Goal: Task Accomplishment & Management: Use online tool/utility

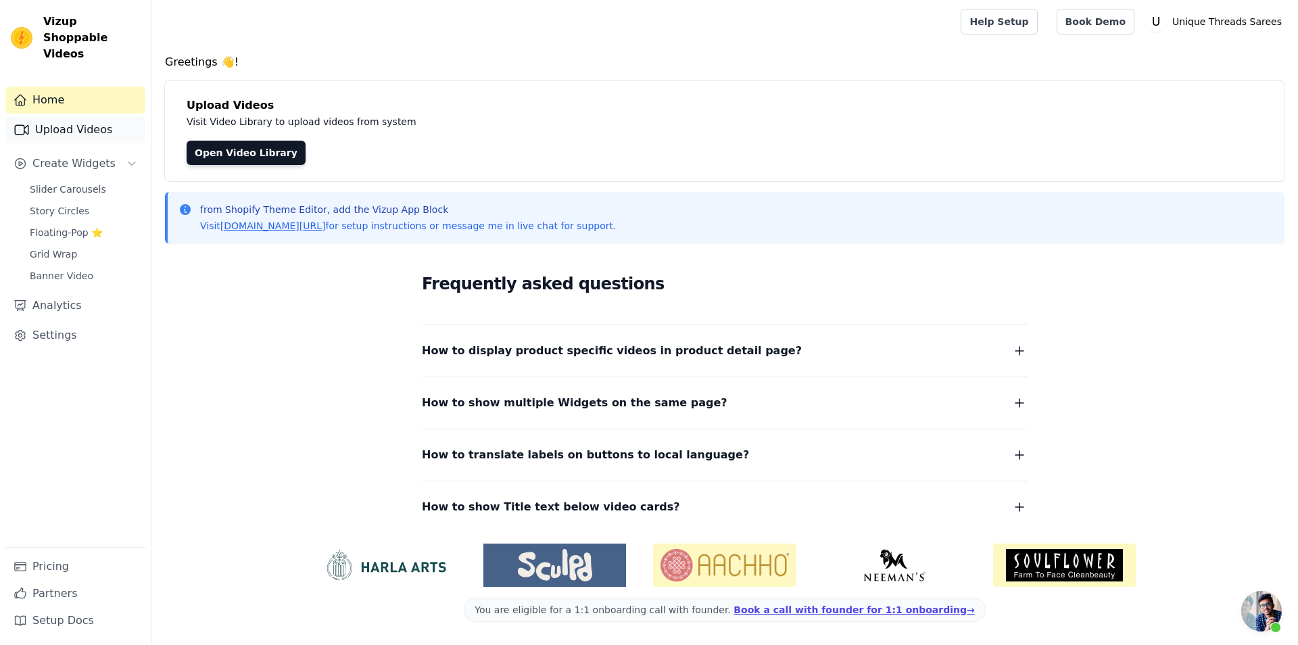
click at [96, 118] on link "Upload Videos" at bounding box center [75, 129] width 140 height 27
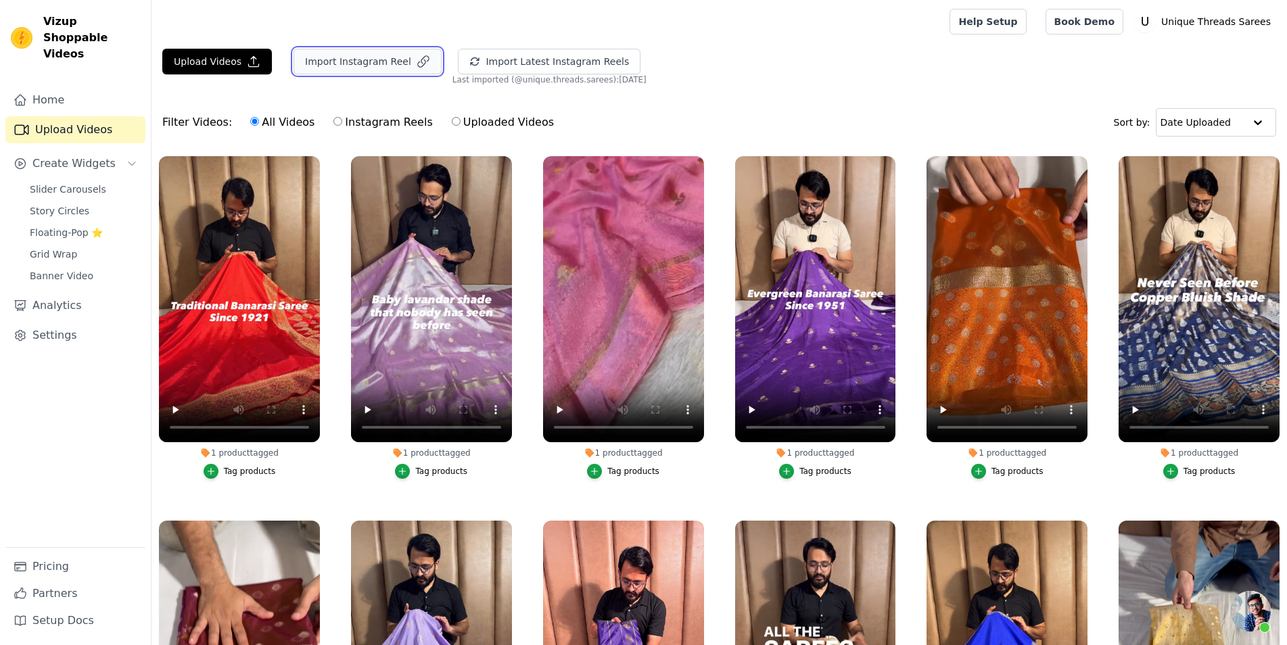
click at [366, 60] on button "Import Instagram Reel" at bounding box center [367, 62] width 148 height 26
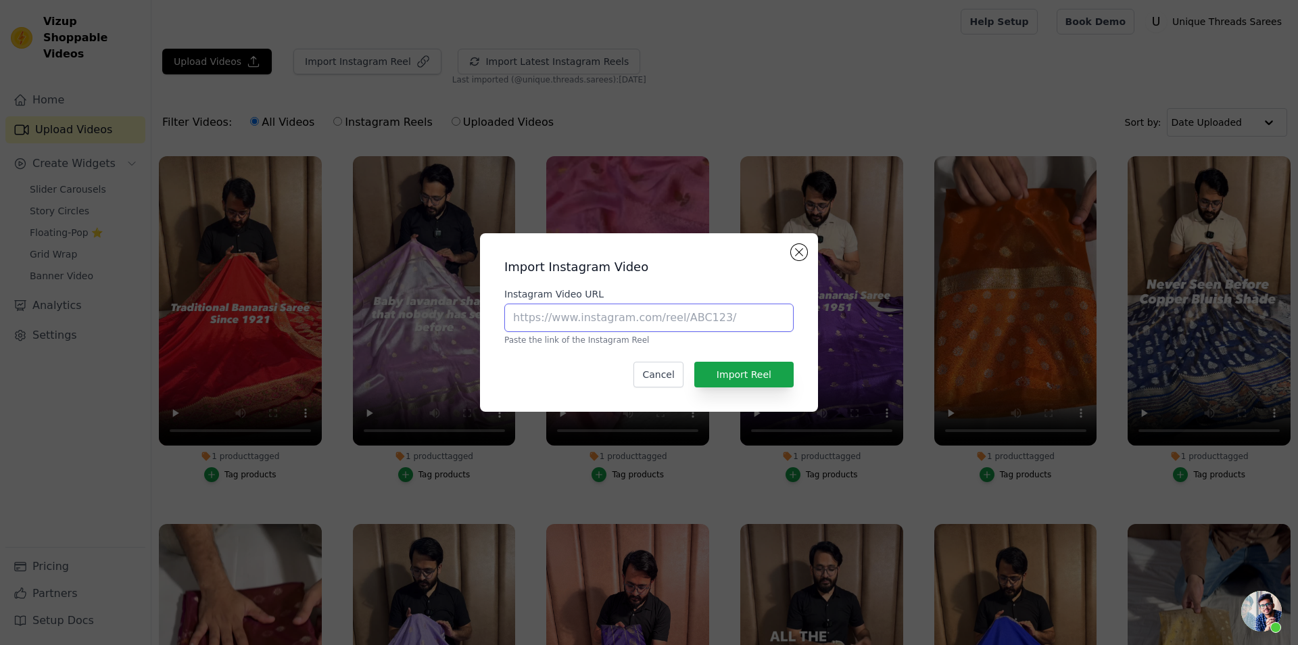
click at [652, 307] on input "Instagram Video URL" at bounding box center [648, 318] width 289 height 28
paste input "https://www.instagram.com/reel/DPDr9ZlE8L_/?utm_source=ig_web_copy_link&igsh=aj…"
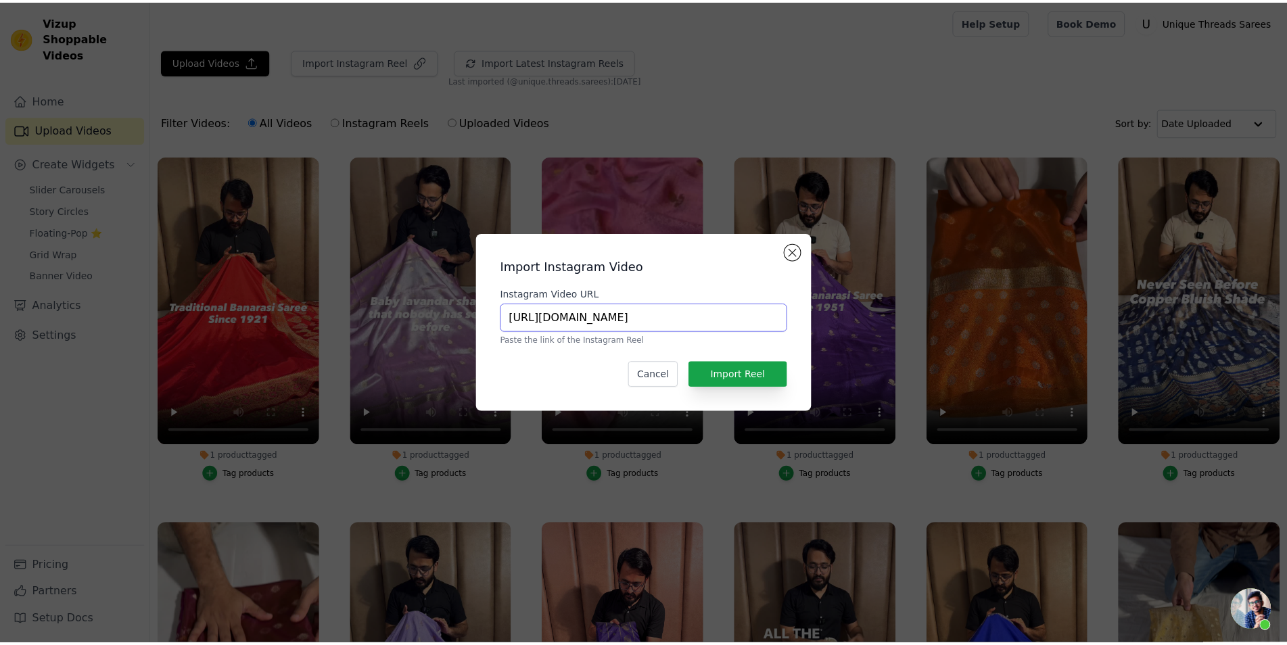
scroll to position [0, 250]
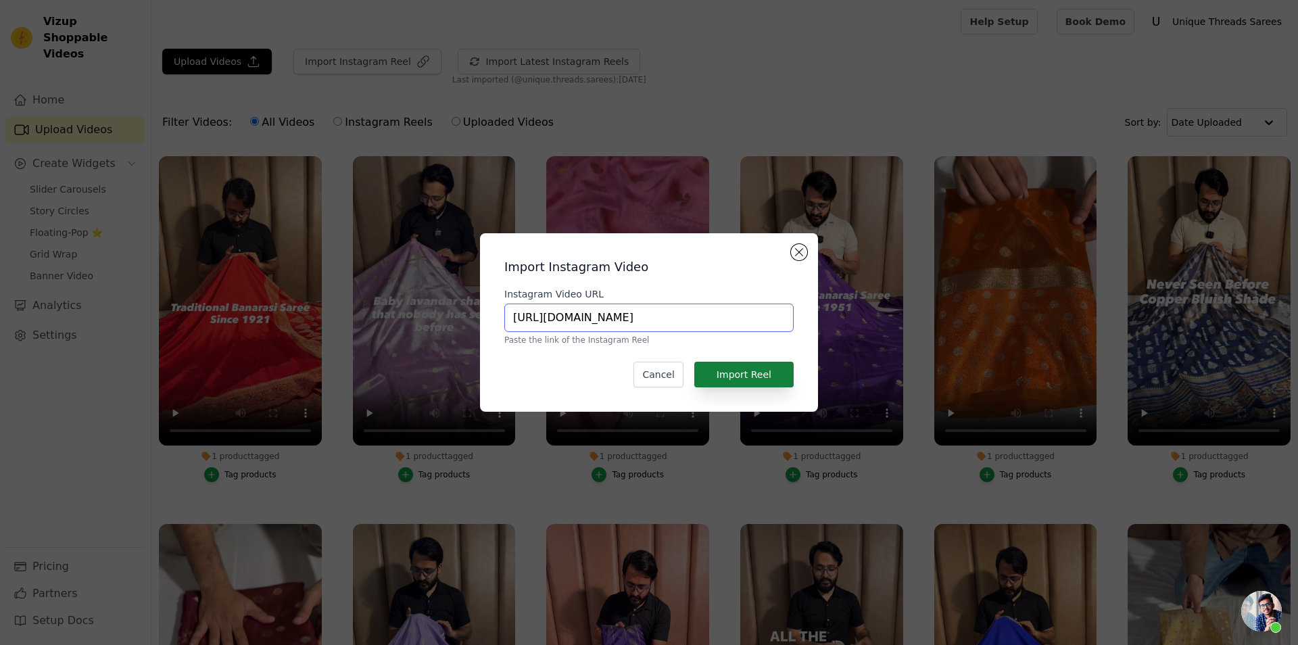
type input "https://www.instagram.com/reel/DPDr9ZlE8L_/?utm_source=ig_web_copy_link&igsh=aj…"
click at [730, 385] on button "Import Reel" at bounding box center [743, 375] width 99 height 26
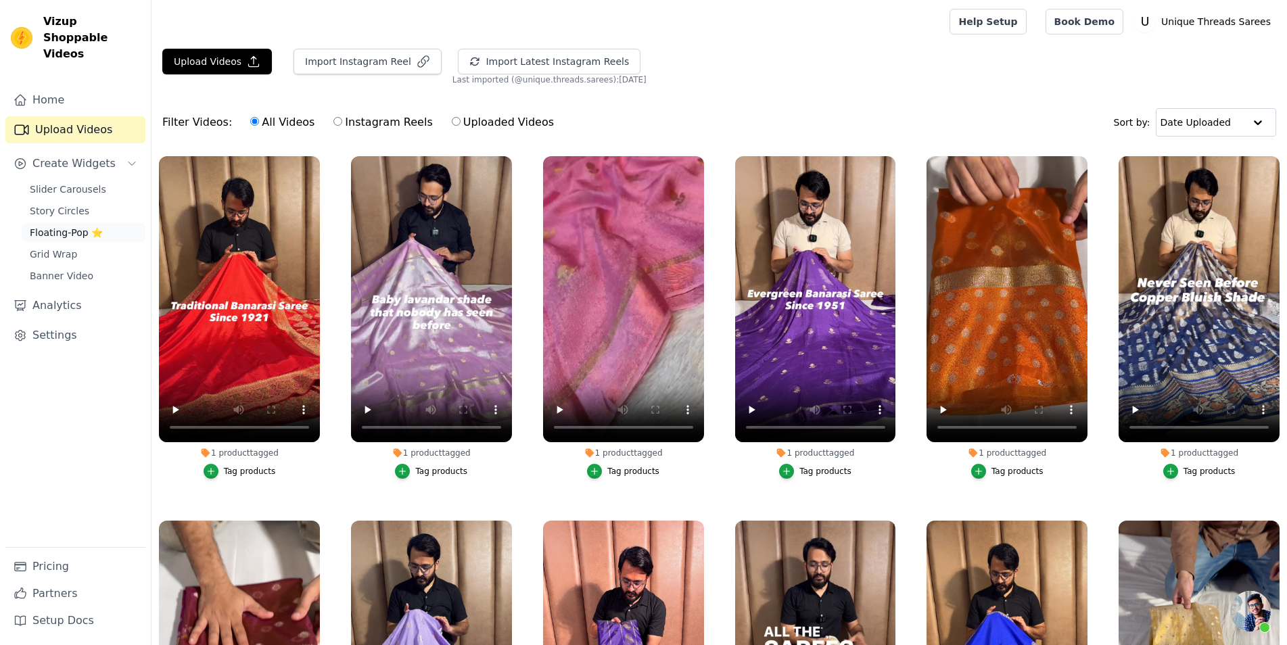
click at [84, 226] on span "Floating-Pop ⭐" at bounding box center [66, 233] width 73 height 14
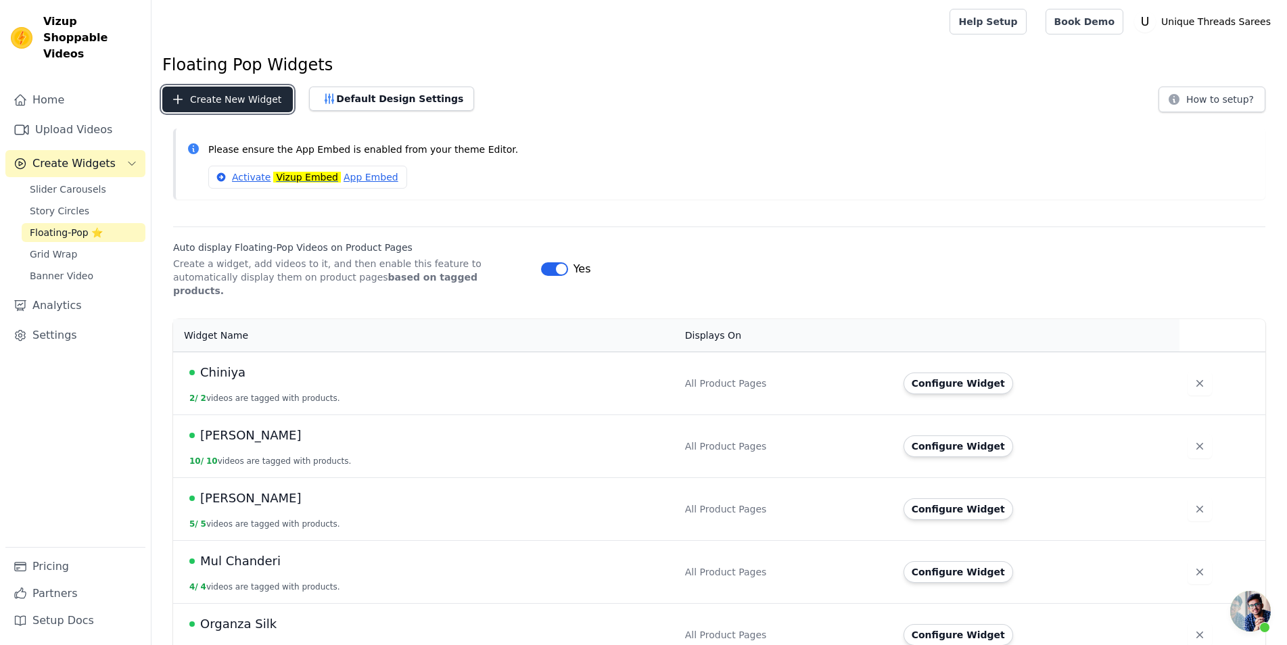
click at [250, 108] on button "Create New Widget" at bounding box center [227, 100] width 131 height 26
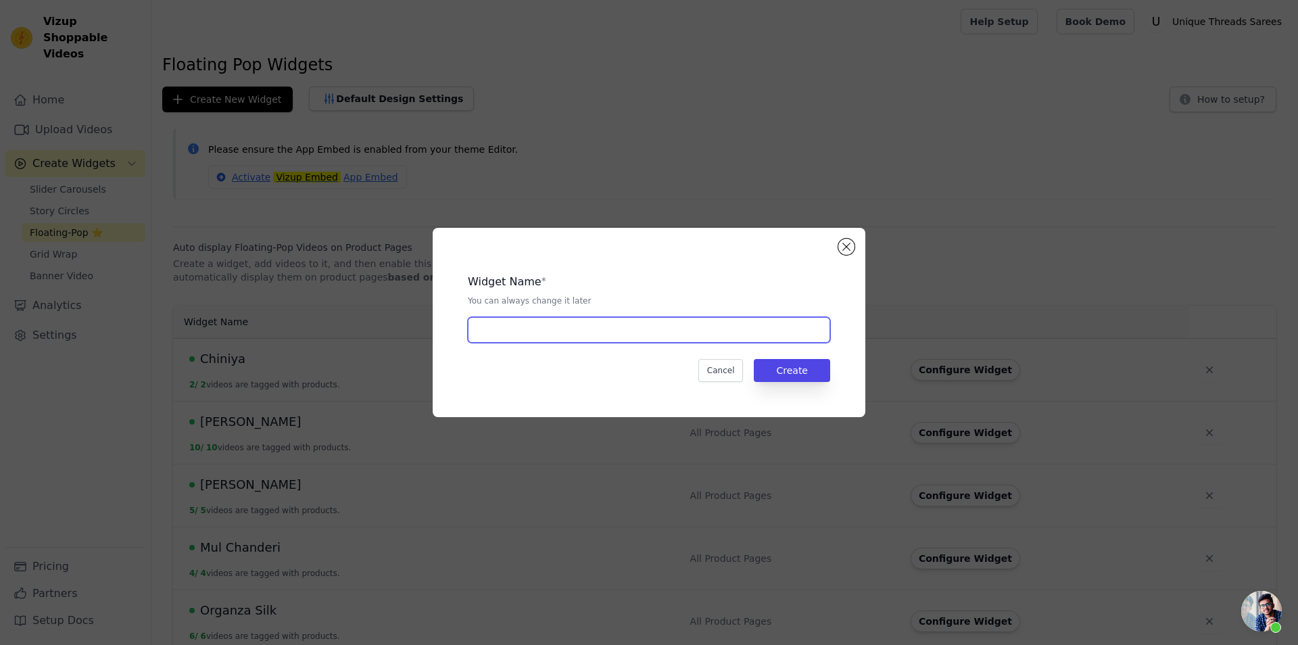
click at [565, 332] on input "text" at bounding box center [649, 330] width 362 height 26
type input "Bridal Sale"
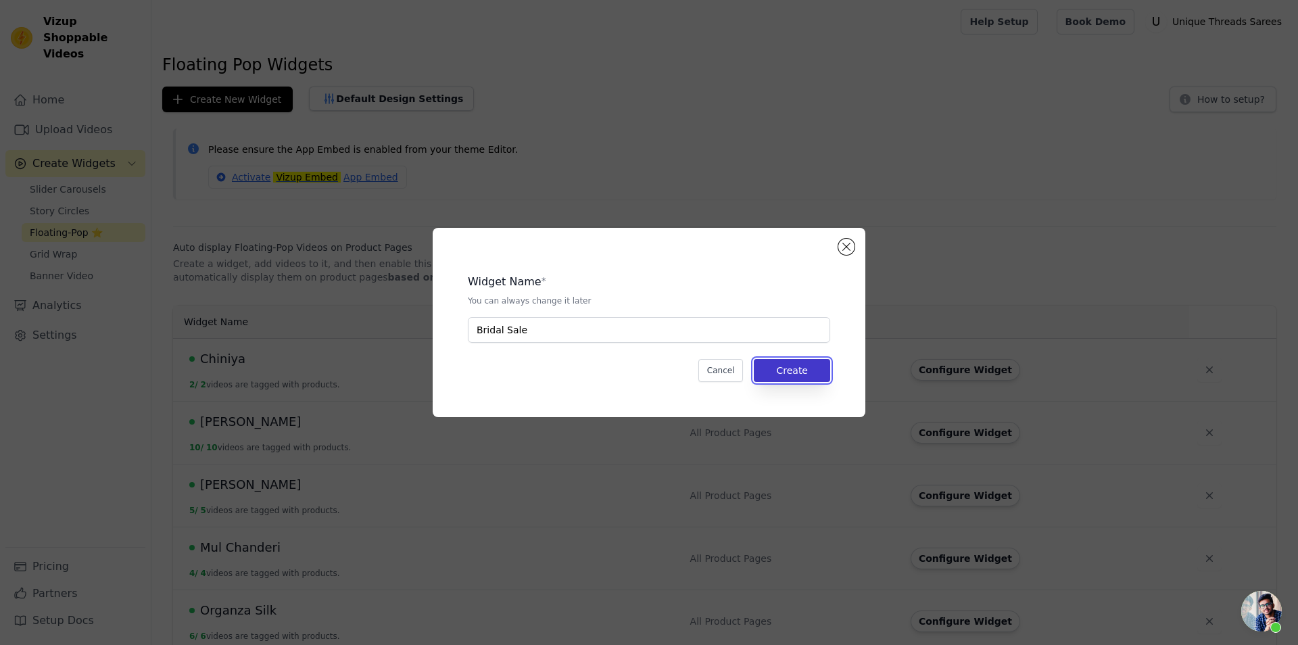
click at [788, 371] on button "Create" at bounding box center [792, 370] width 76 height 23
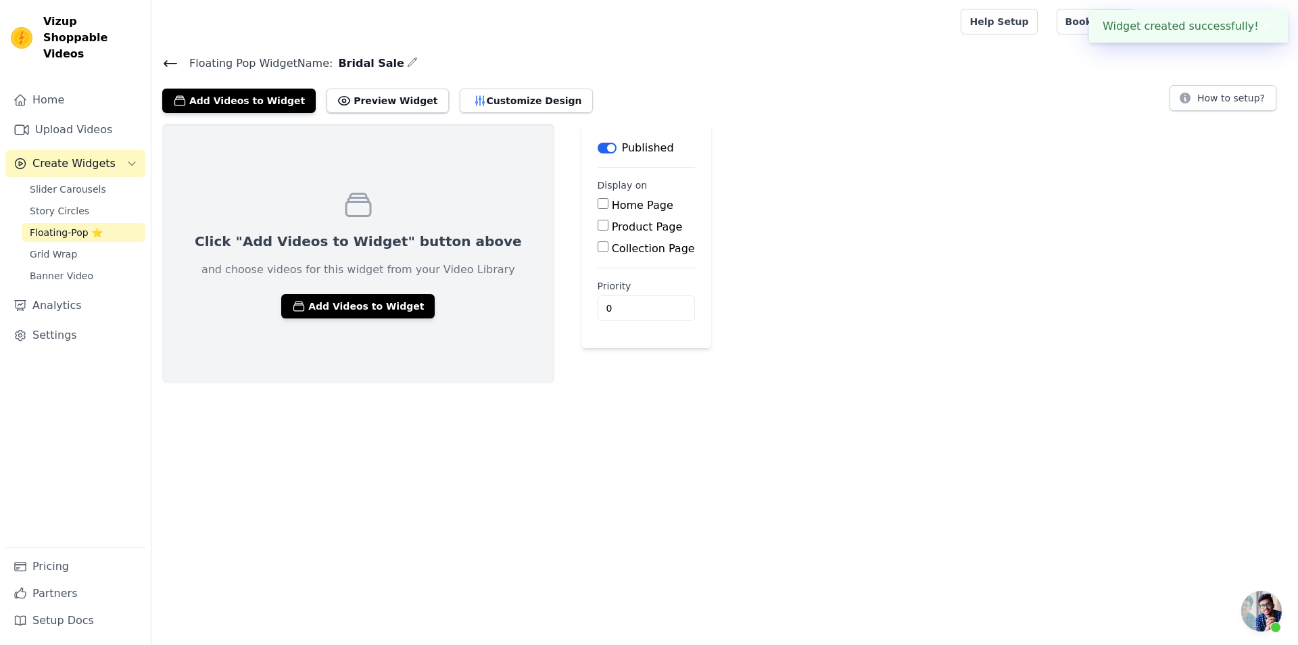
click at [612, 245] on label "Collection Page" at bounding box center [653, 248] width 83 height 13
click at [598, 245] on input "Collection Page" at bounding box center [603, 246] width 11 height 11
checkbox input "true"
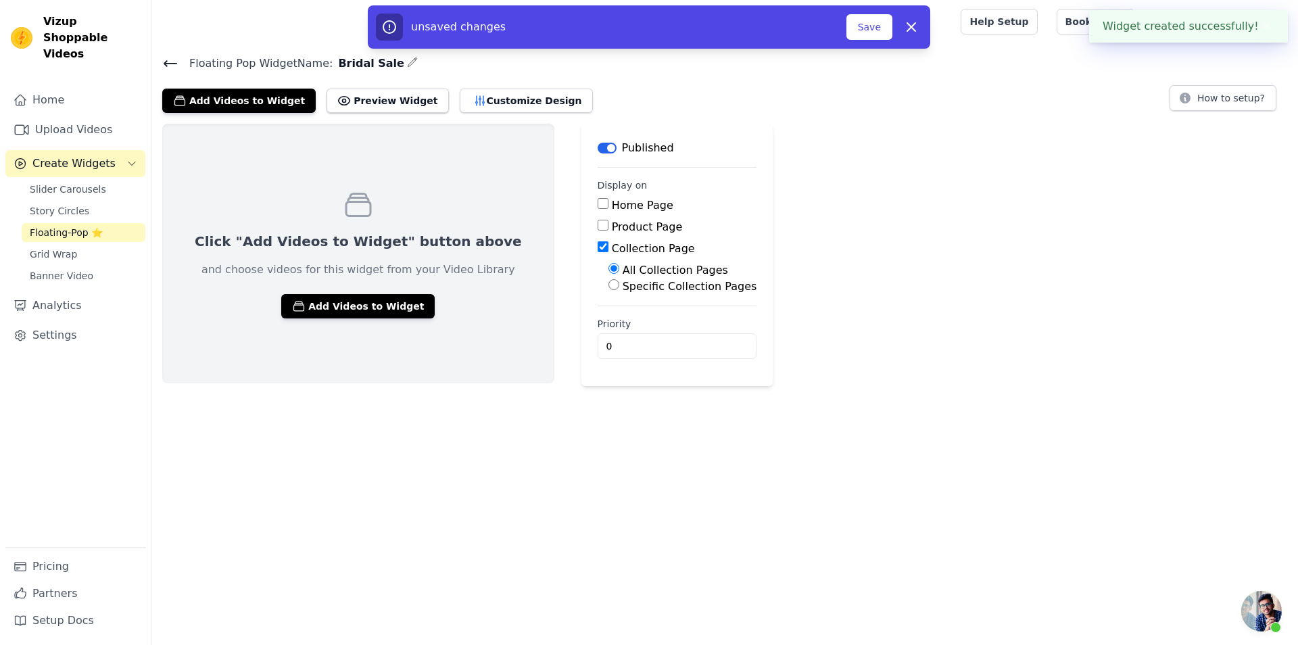
click at [623, 292] on label "Specific Collection Pages" at bounding box center [690, 286] width 135 height 13
click at [609, 290] on input "Specific Collection Pages" at bounding box center [614, 284] width 11 height 11
radio input "true"
click at [609, 316] on button "Select Collection Pages" at bounding box center [673, 317] width 128 height 23
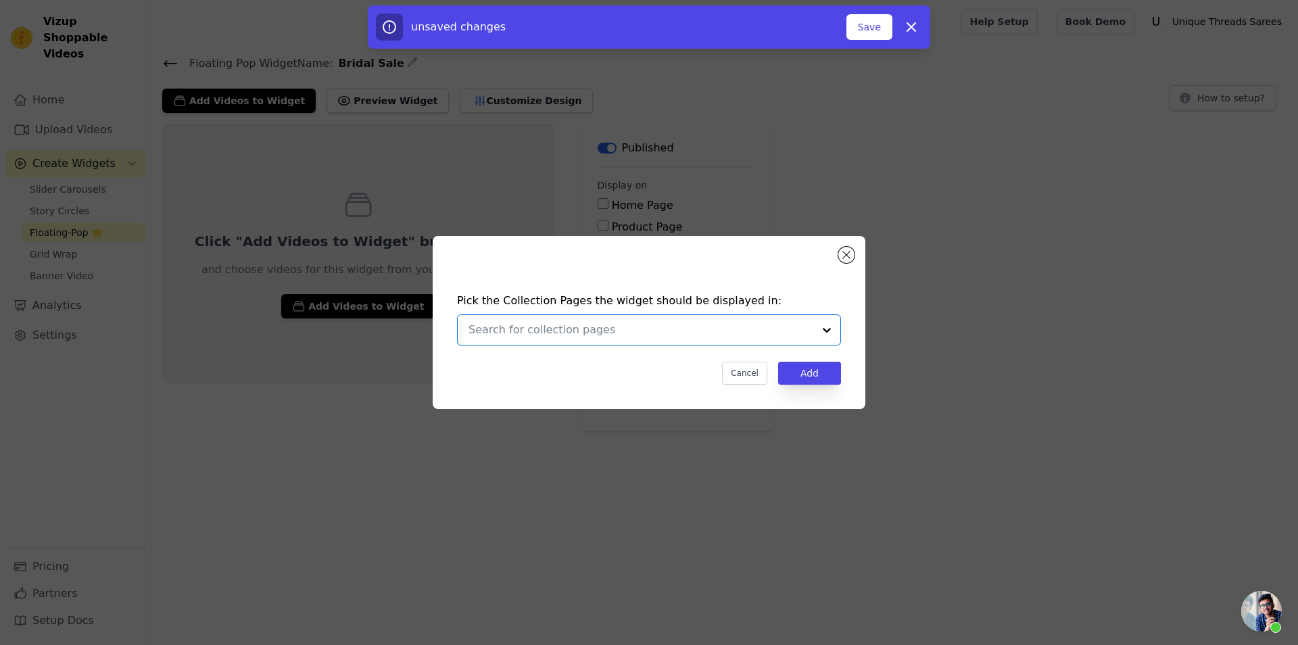
click at [609, 333] on input "text" at bounding box center [641, 330] width 345 height 16
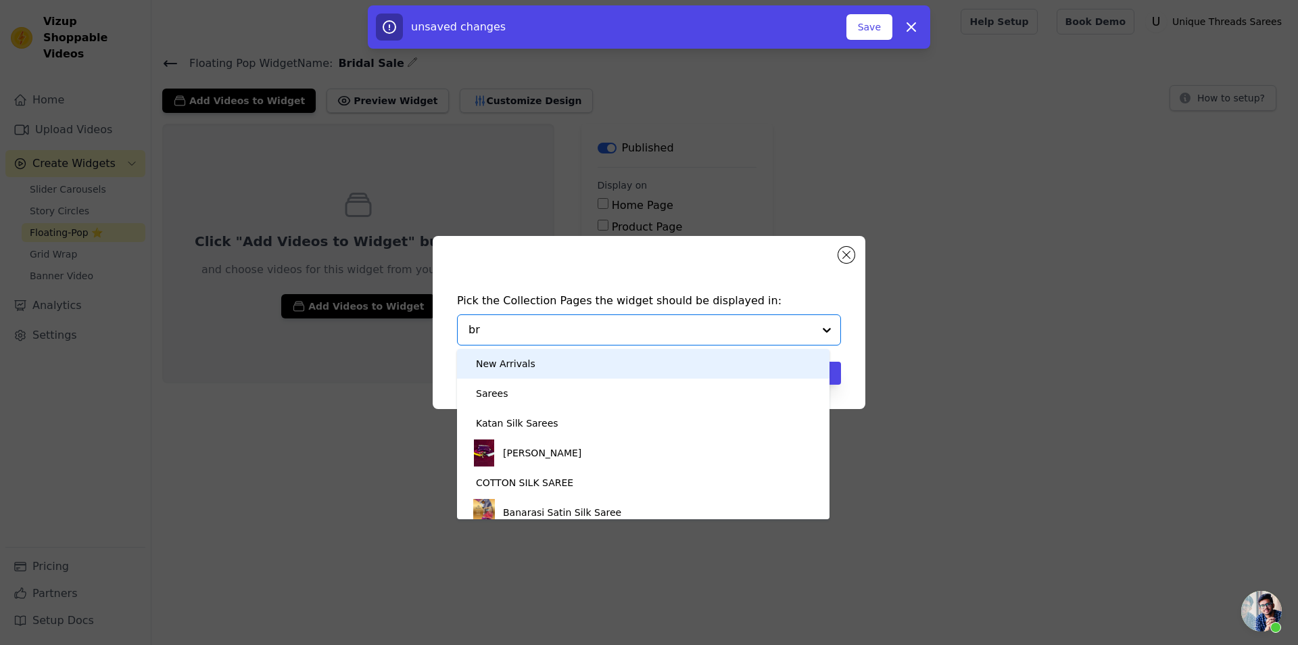
type input "bri"
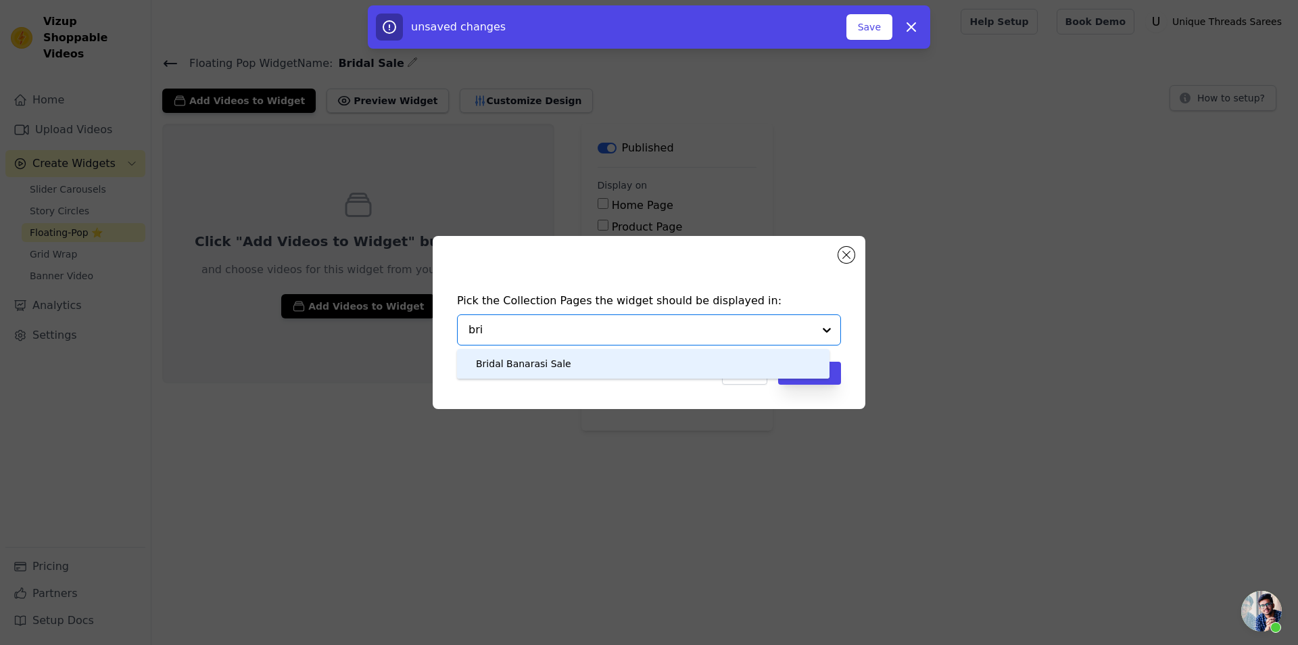
click at [537, 367] on div "Bridal Banarasi Sale" at bounding box center [523, 364] width 95 height 30
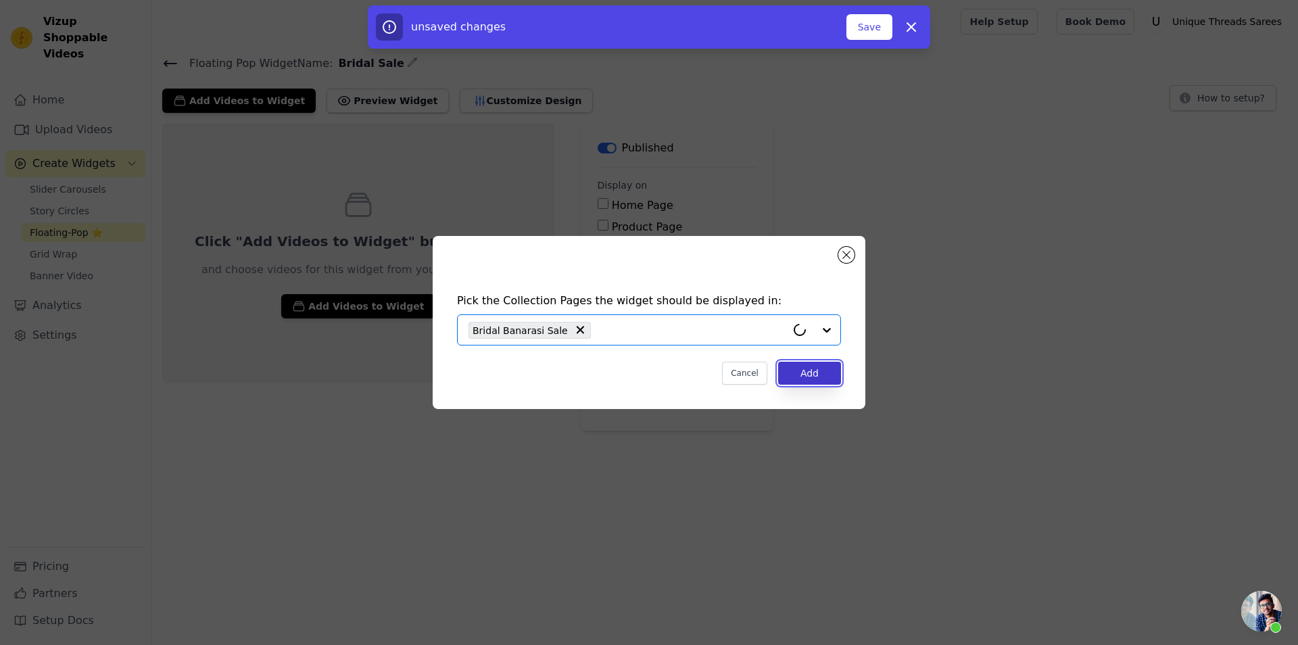
click at [805, 371] on button "Add" at bounding box center [809, 373] width 63 height 23
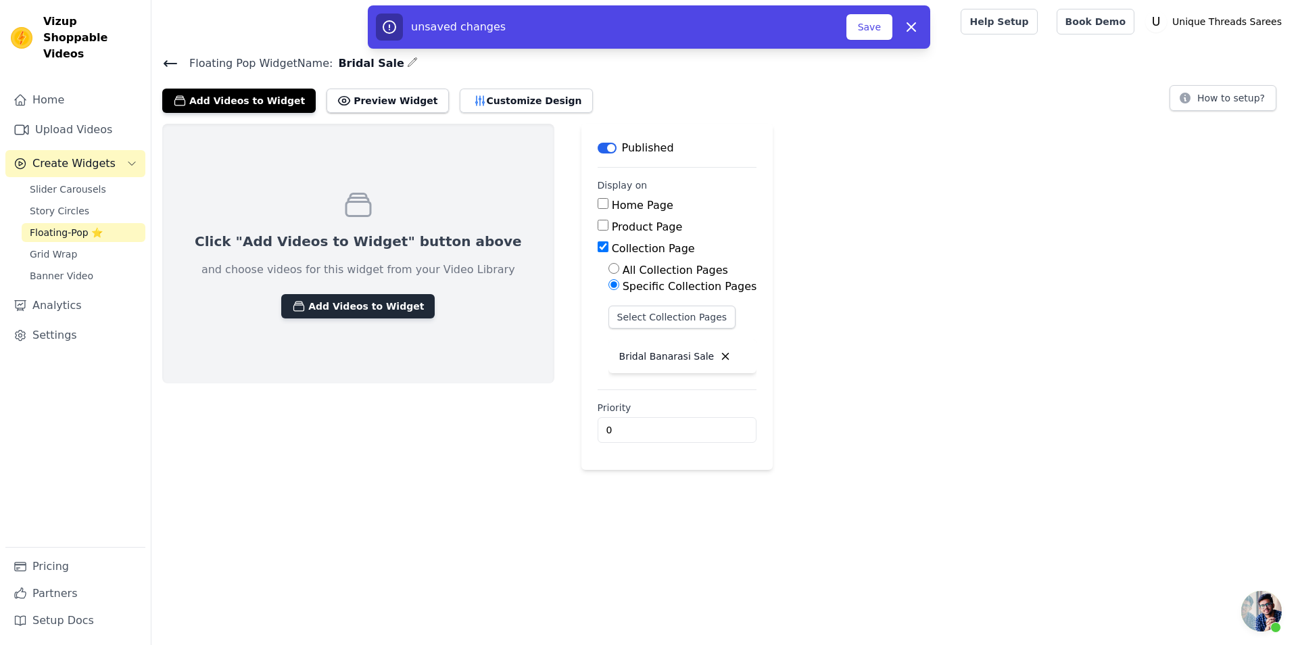
click at [348, 298] on button "Add Videos to Widget" at bounding box center [358, 306] width 154 height 24
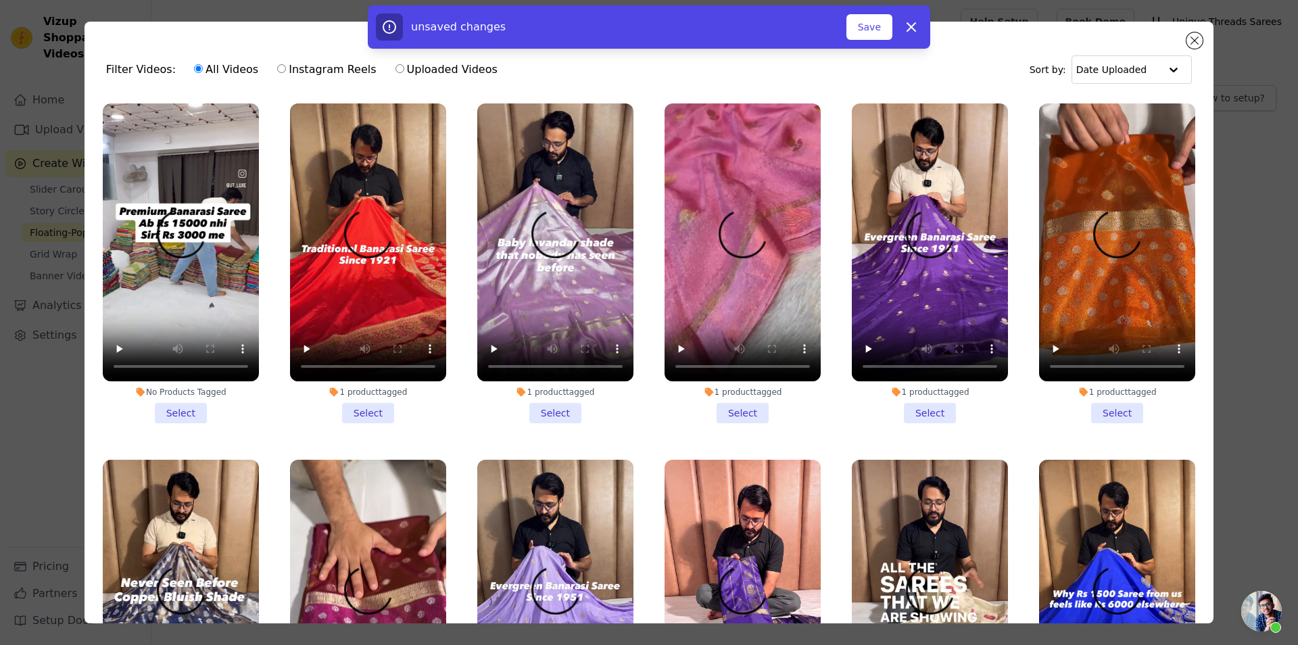
click at [193, 411] on li "No Products Tagged Select" at bounding box center [181, 263] width 156 height 320
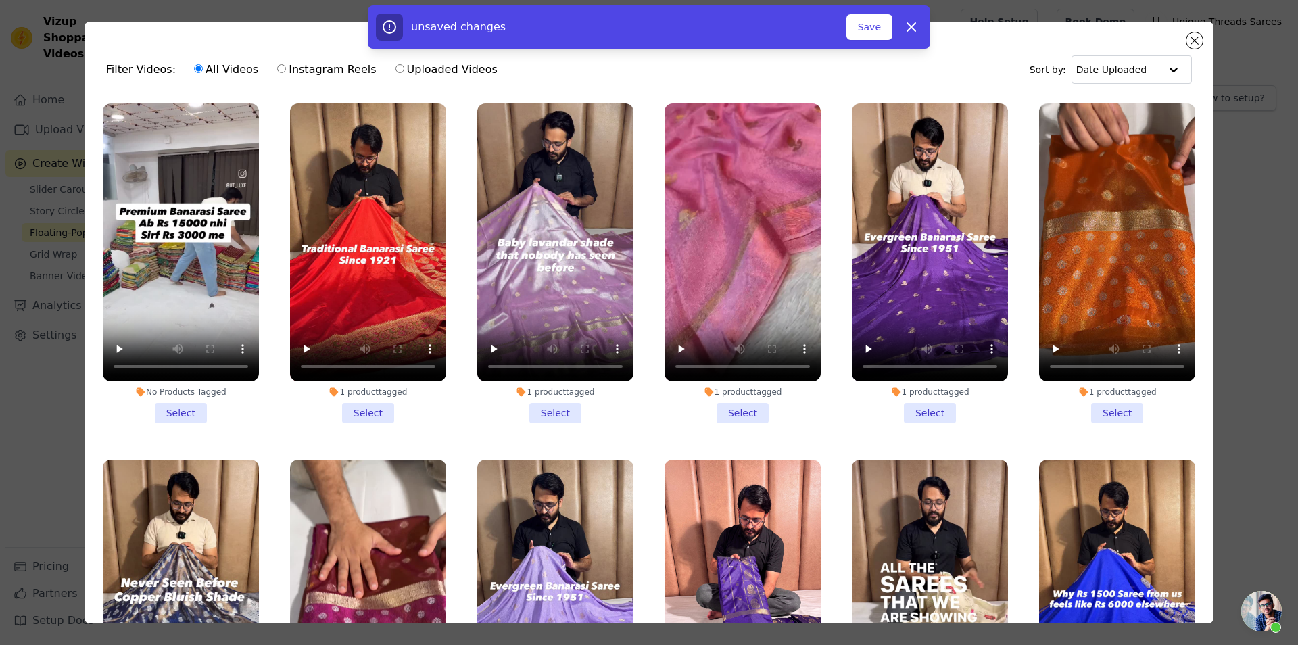
click at [0, 0] on input "No Products Tagged Select" at bounding box center [0, 0] width 0 height 0
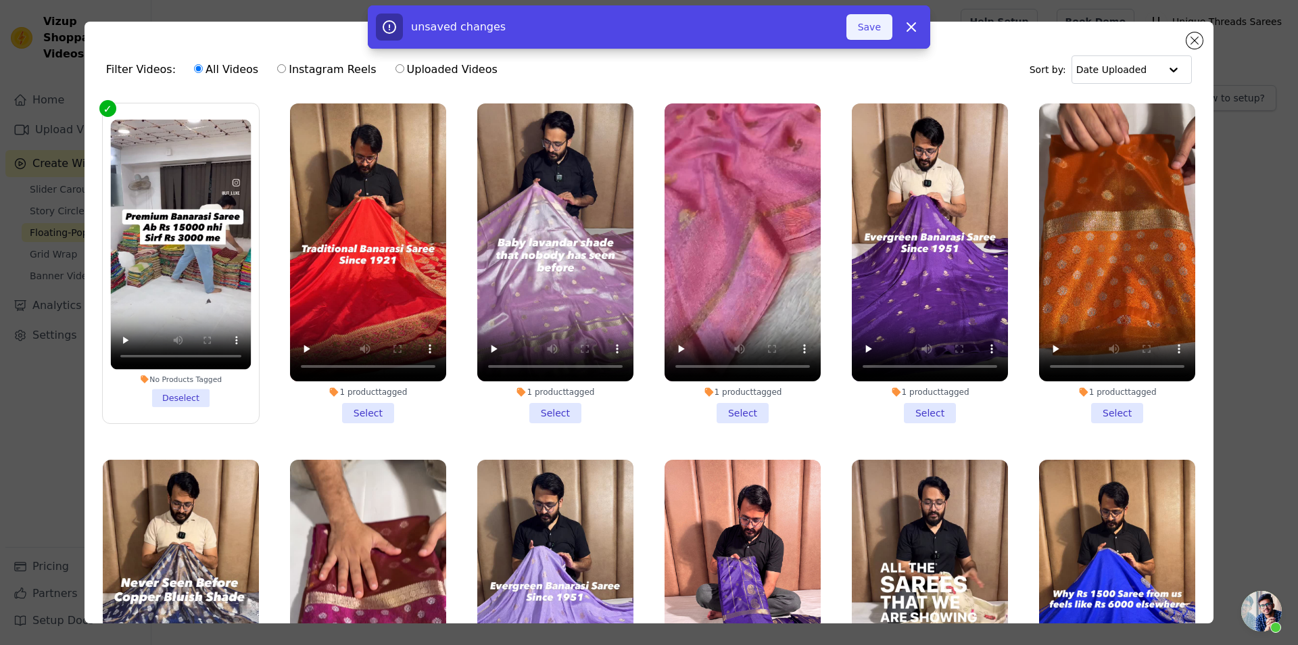
click at [874, 28] on button "Save" at bounding box center [870, 27] width 46 height 26
click at [874, 24] on button "Add To Widget" at bounding box center [847, 27] width 91 height 26
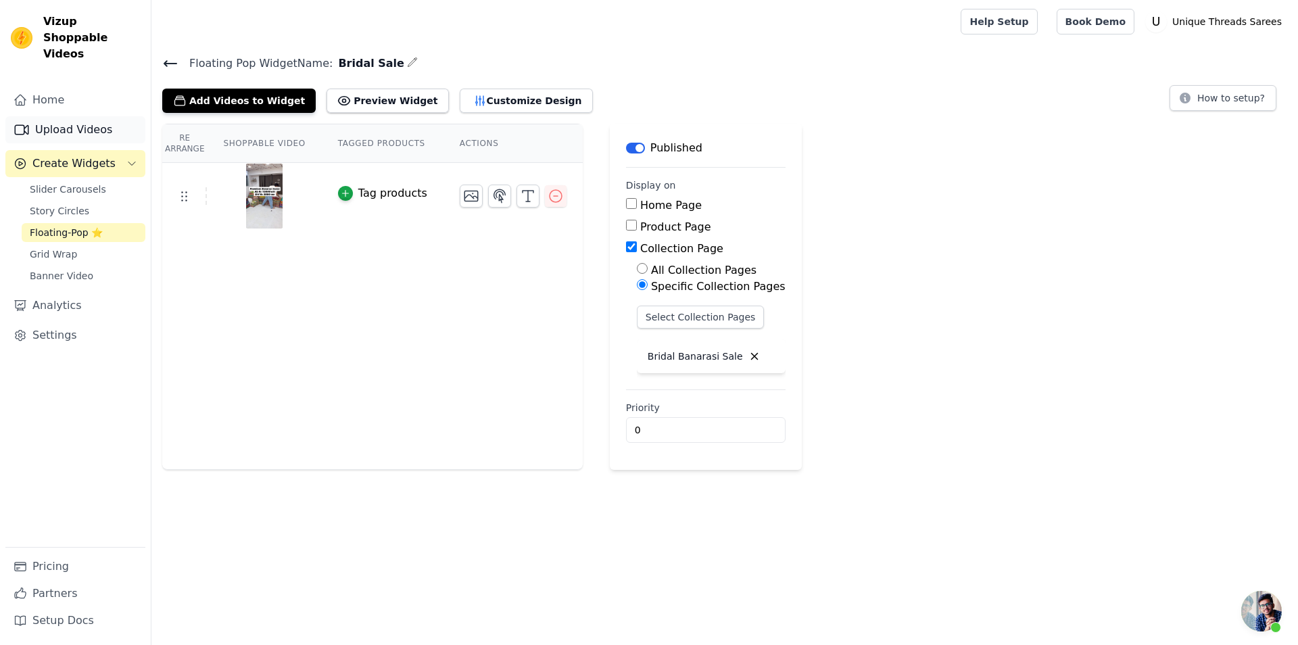
click at [115, 116] on link "Upload Videos" at bounding box center [75, 129] width 140 height 27
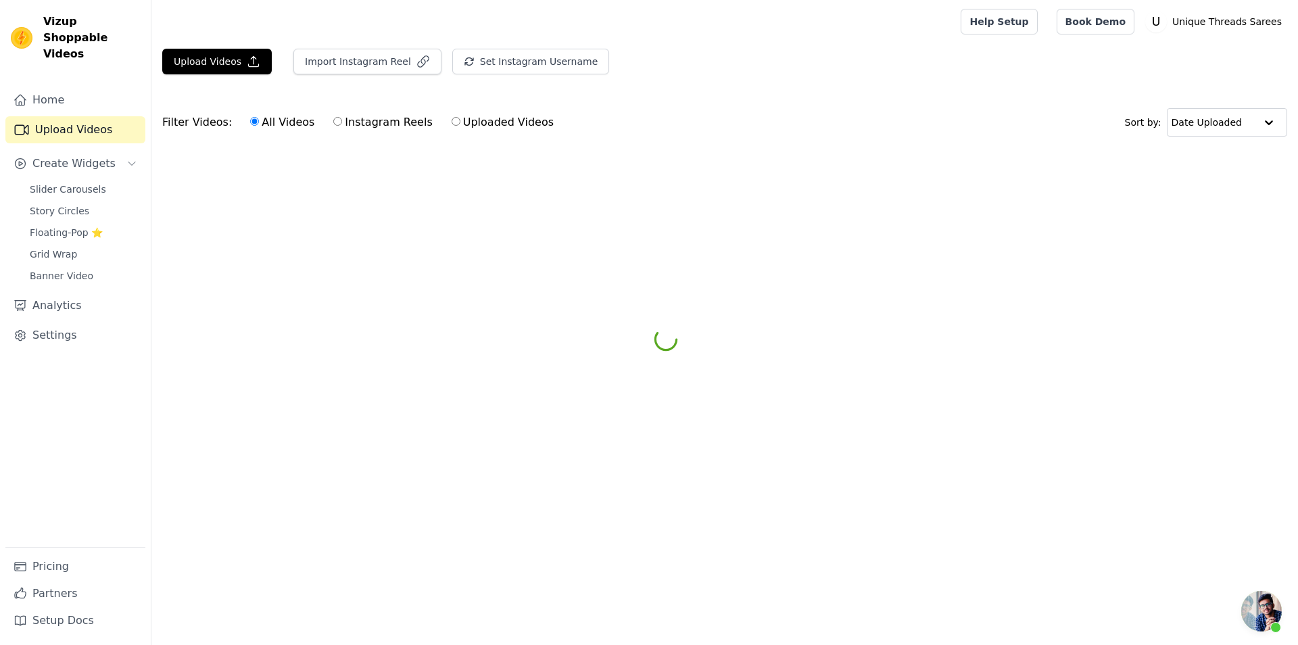
click at [341, 76] on div "Import Instagram Reel" at bounding box center [362, 67] width 159 height 37
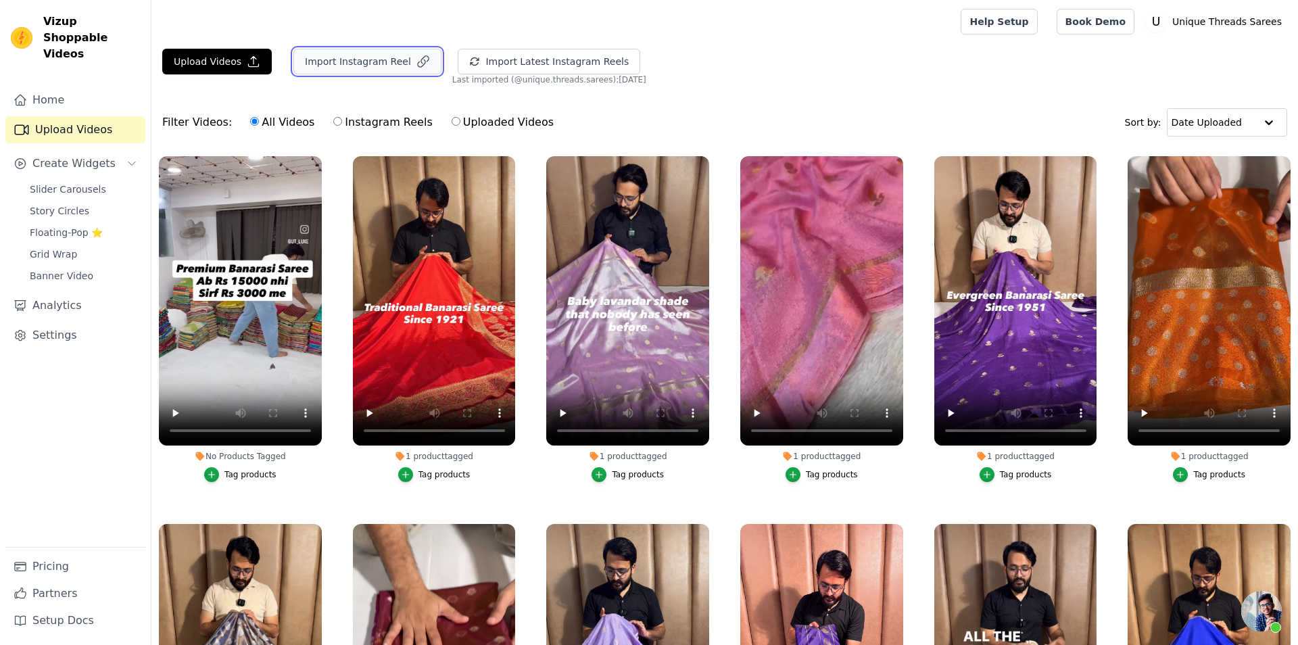
click at [346, 67] on button "Import Instagram Reel" at bounding box center [367, 62] width 148 height 26
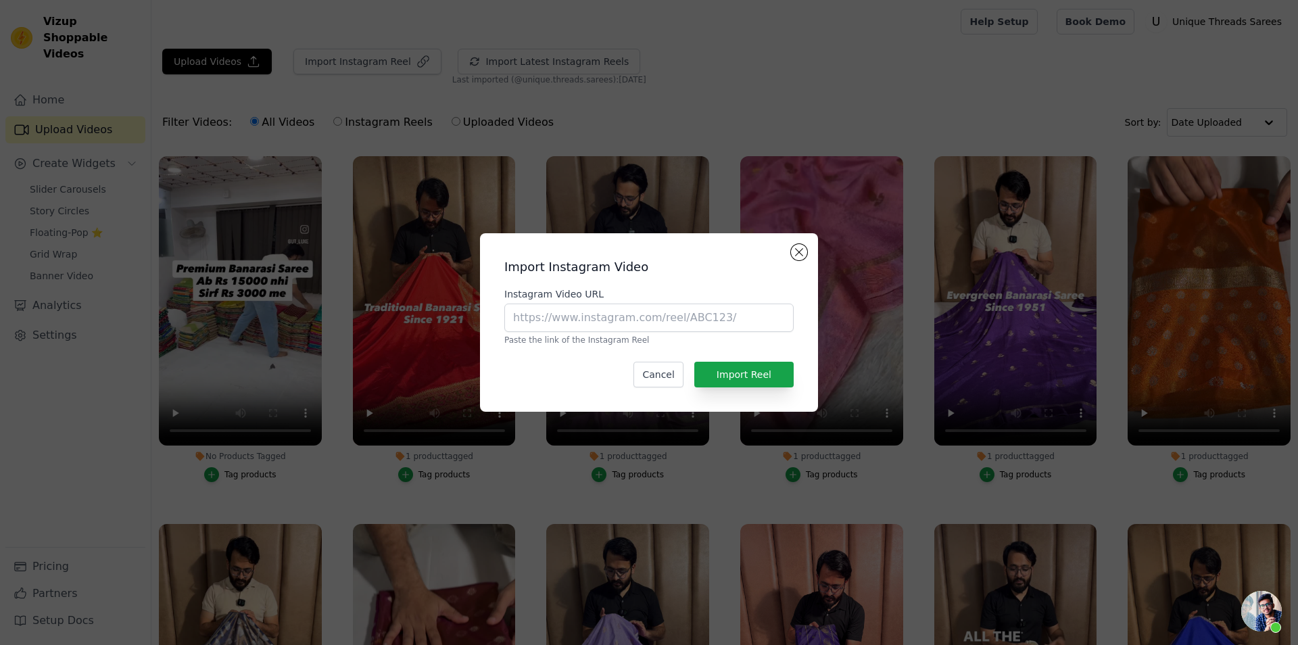
click at [625, 332] on div "Instagram Video URL Paste the link of the Instagram Reel" at bounding box center [648, 316] width 289 height 58
click at [621, 320] on input "Instagram Video URL" at bounding box center [648, 318] width 289 height 28
paste input "https://www.instagram.com/reel/DPDjpaTD-ye/?utm_source=ig_web_copy_link&igsh=MX…"
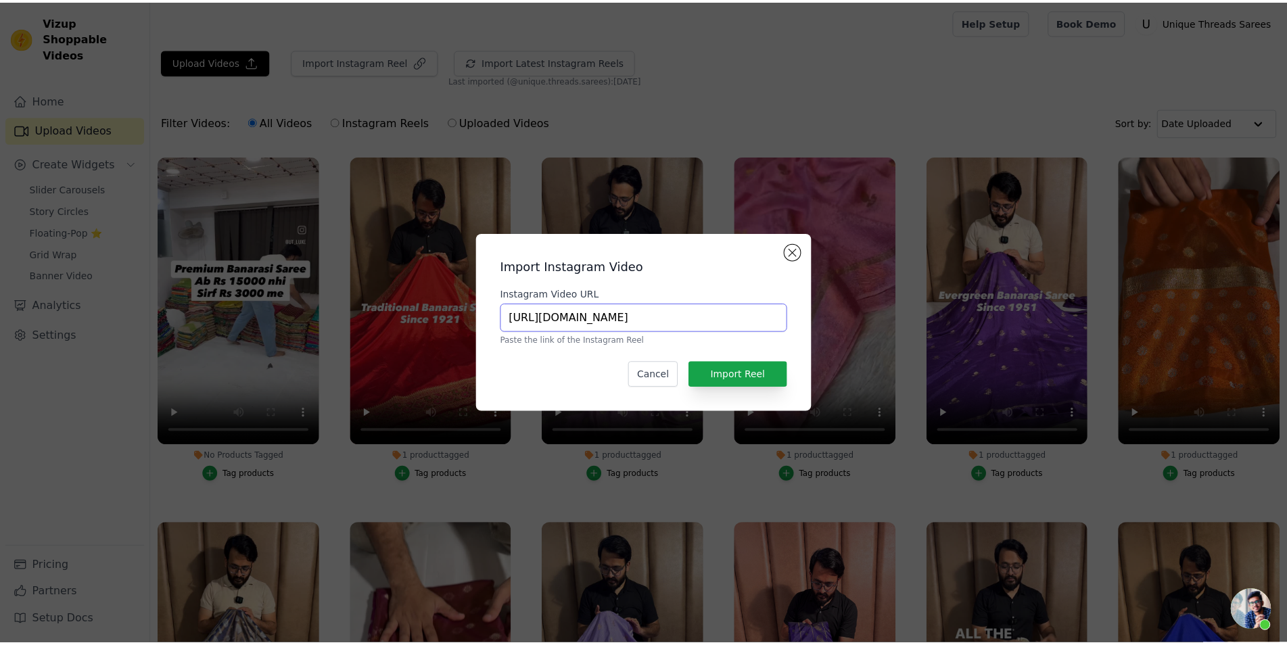
scroll to position [0, 266]
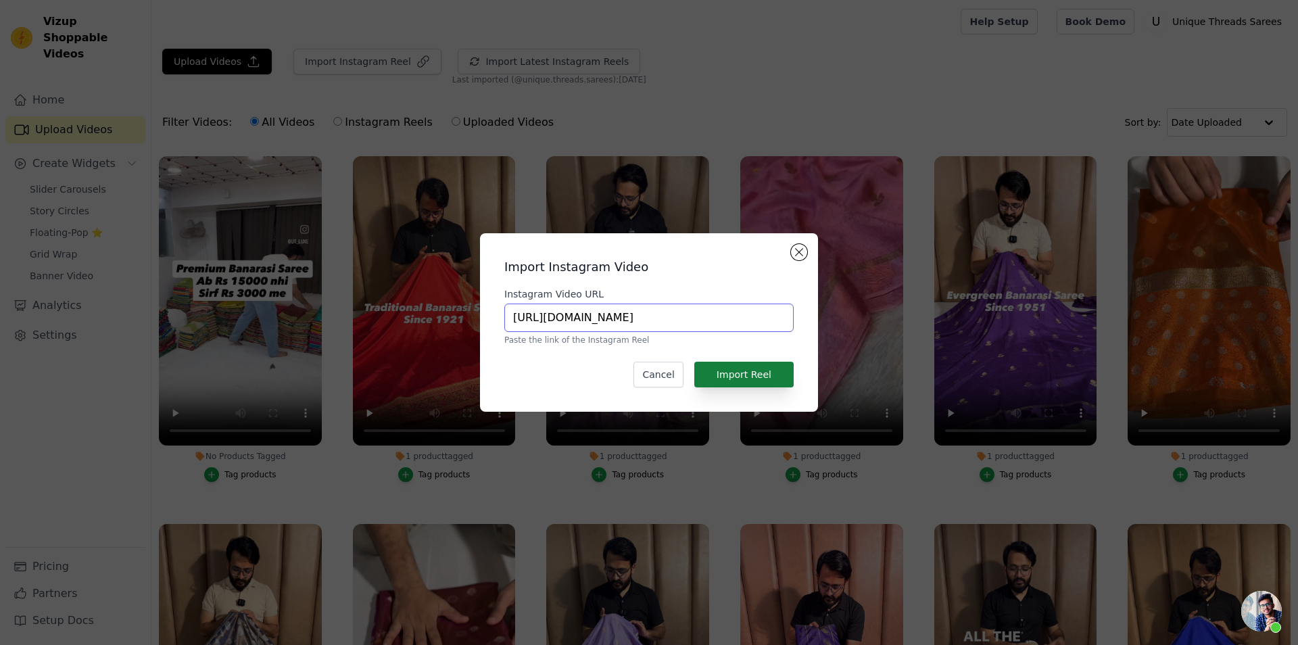
type input "https://www.instagram.com/reel/DPDjpaTD-ye/?utm_source=ig_web_copy_link&igsh=MX…"
click at [761, 369] on button "Import Reel" at bounding box center [743, 375] width 99 height 26
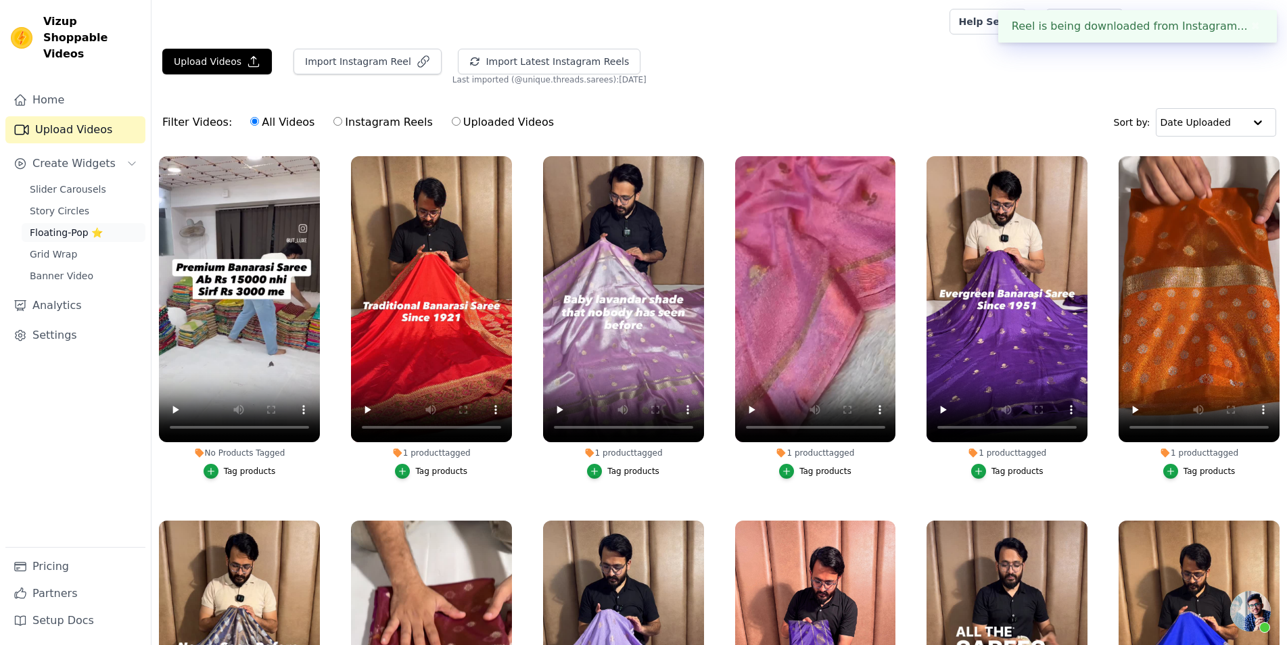
click at [101, 223] on link "Floating-Pop ⭐" at bounding box center [84, 232] width 124 height 19
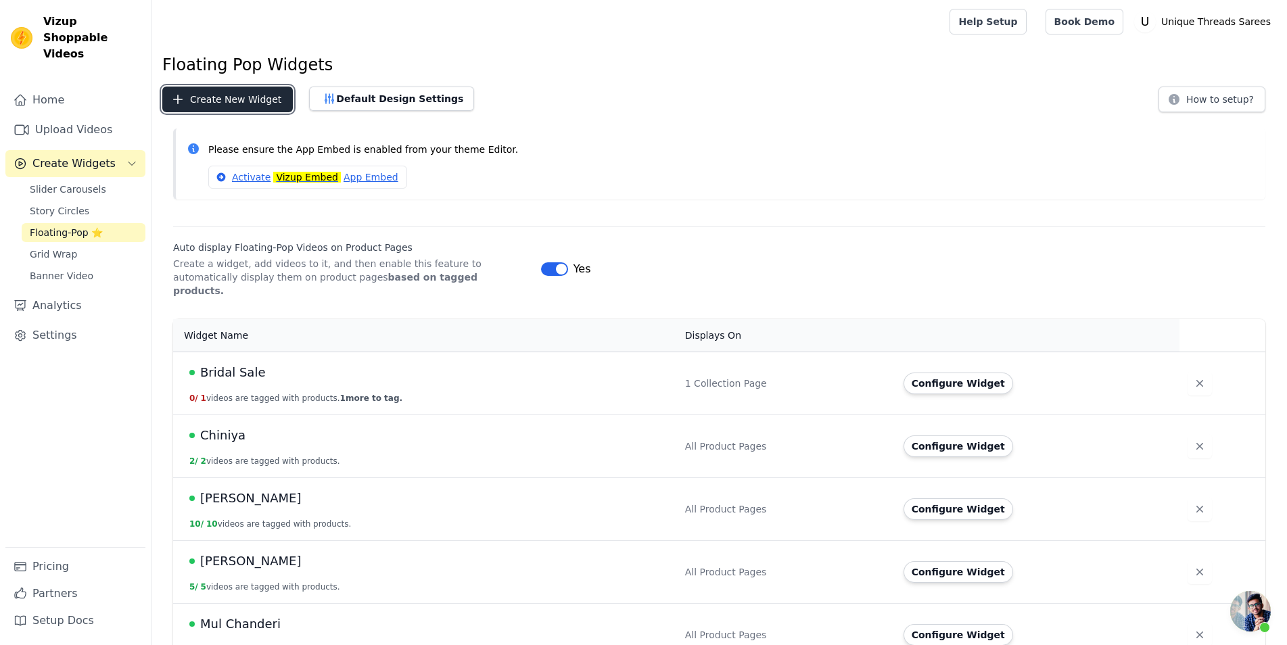
click at [239, 99] on button "Create New Widget" at bounding box center [227, 100] width 131 height 26
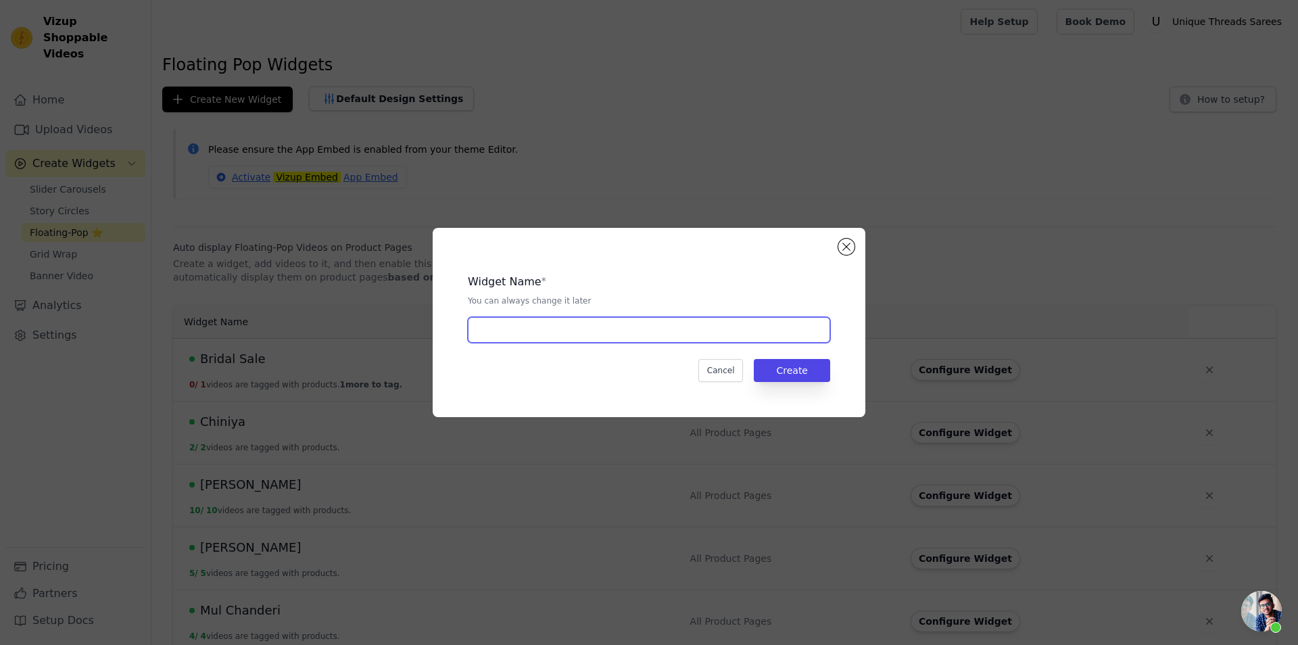
click at [596, 331] on input "text" at bounding box center [649, 330] width 362 height 26
type input "599 Sale"
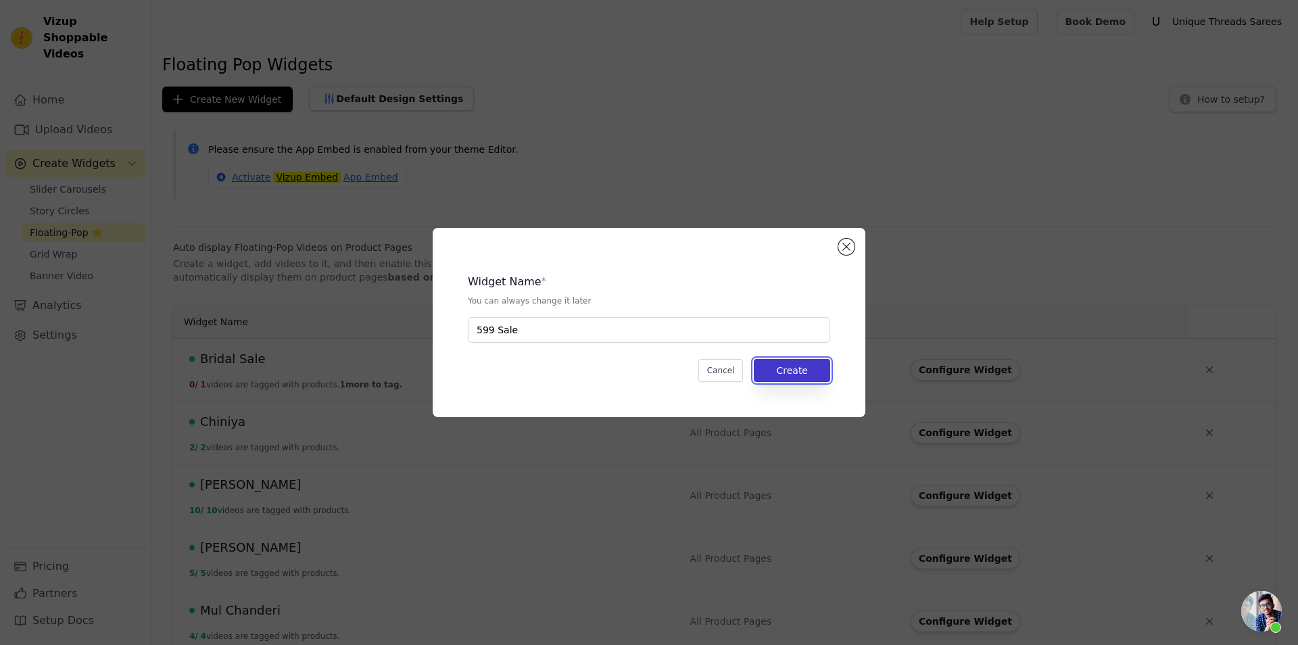
click at [803, 370] on button "Create" at bounding box center [792, 370] width 76 height 23
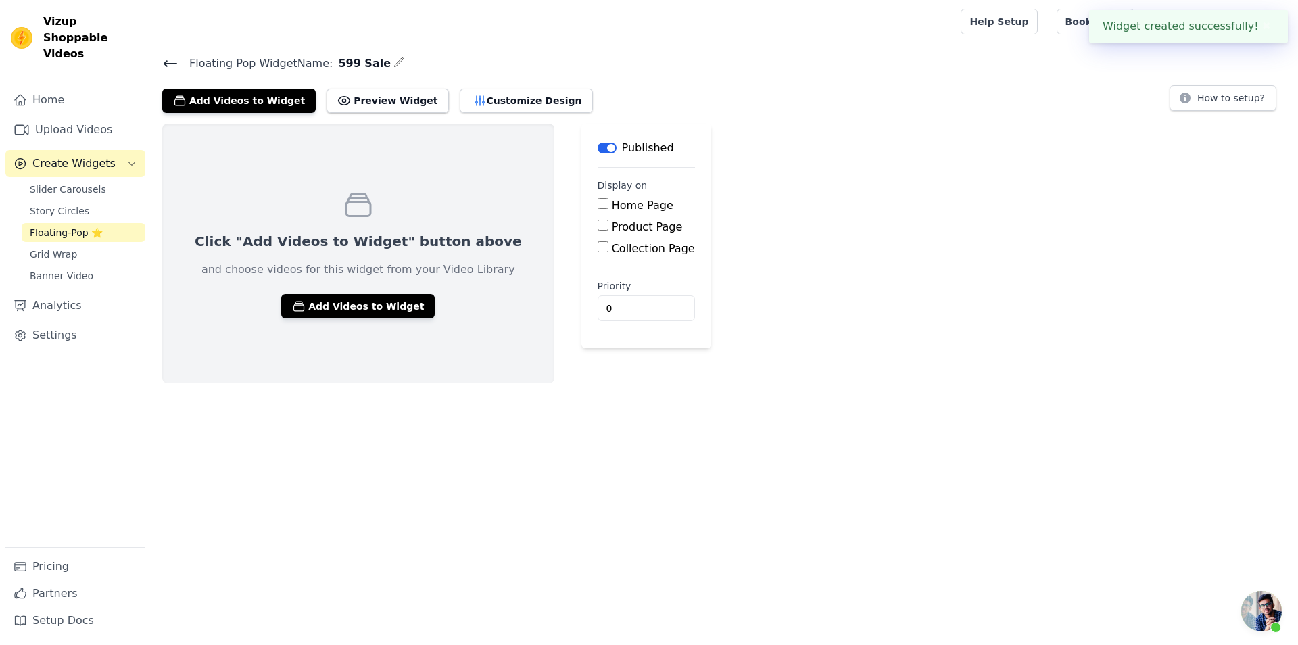
click at [612, 248] on label "Collection Page" at bounding box center [653, 248] width 83 height 13
click at [598, 248] on input "Collection Page" at bounding box center [603, 246] width 11 height 11
checkbox input "true"
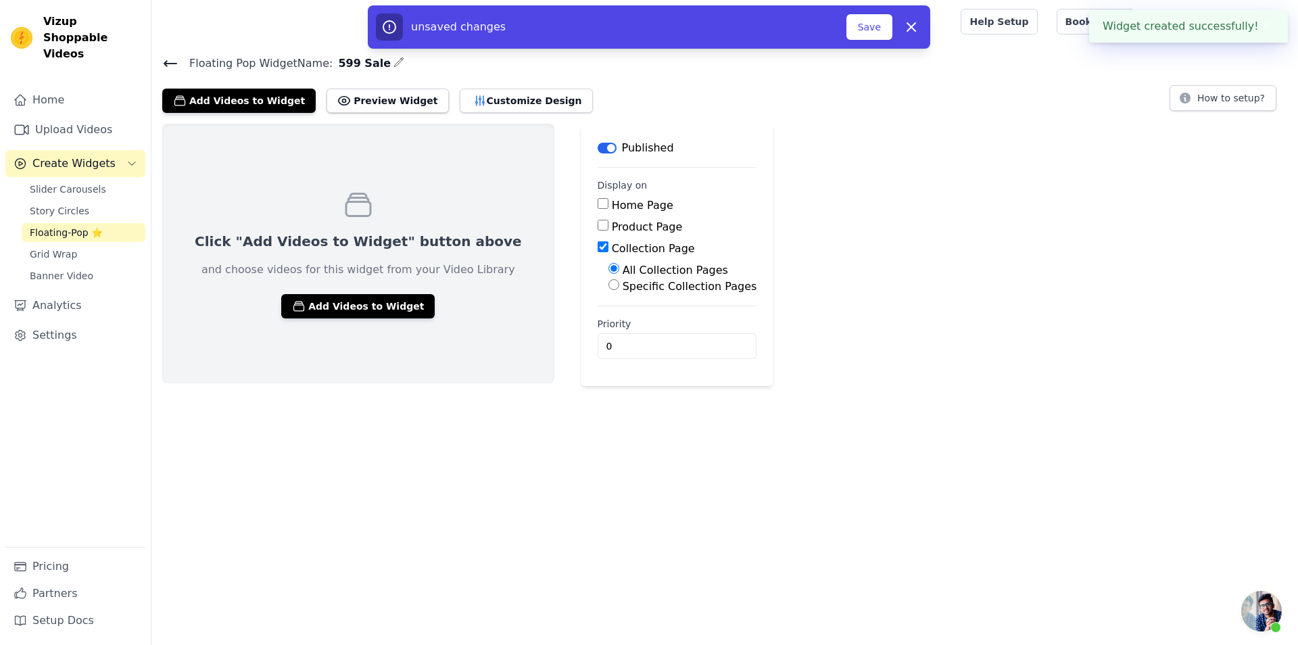
click at [609, 293] on div "Specific Collection Pages" at bounding box center [683, 287] width 149 height 16
click at [623, 285] on label "Specific Collection Pages" at bounding box center [690, 286] width 135 height 13
click at [609, 285] on input "Specific Collection Pages" at bounding box center [614, 284] width 11 height 11
radio input "true"
click at [622, 387] on input "0" at bounding box center [678, 391] width 160 height 26
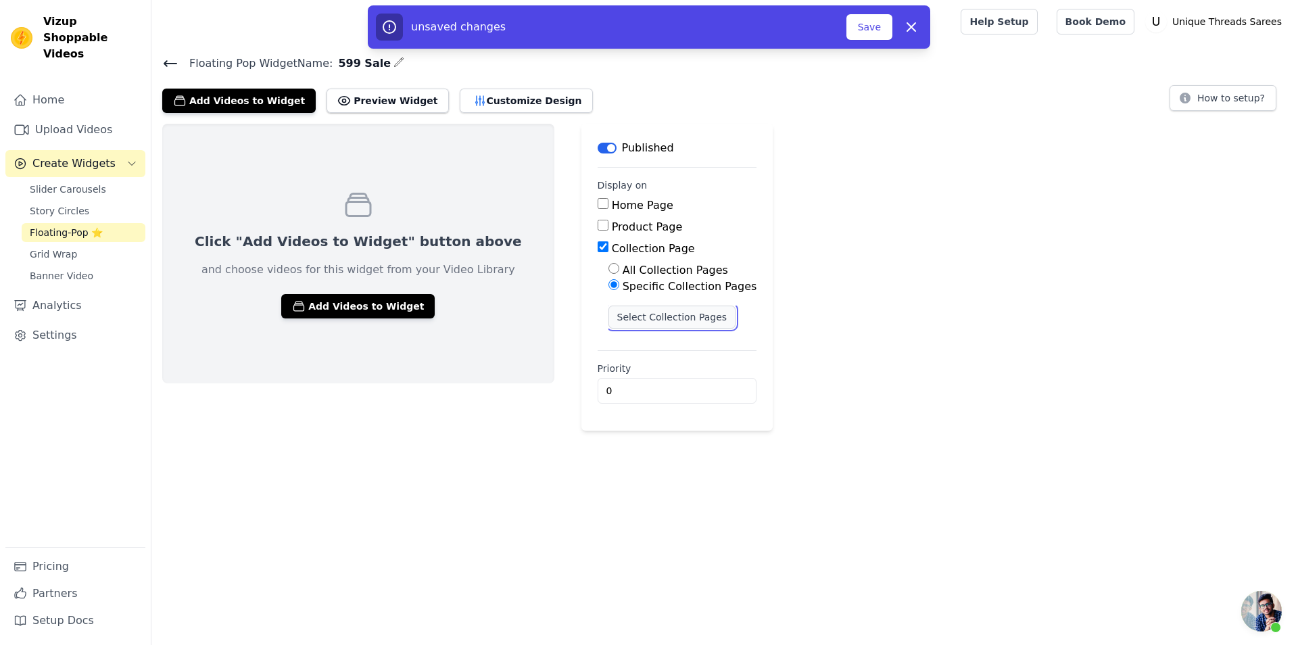
click at [609, 314] on button "Select Collection Pages" at bounding box center [673, 317] width 128 height 23
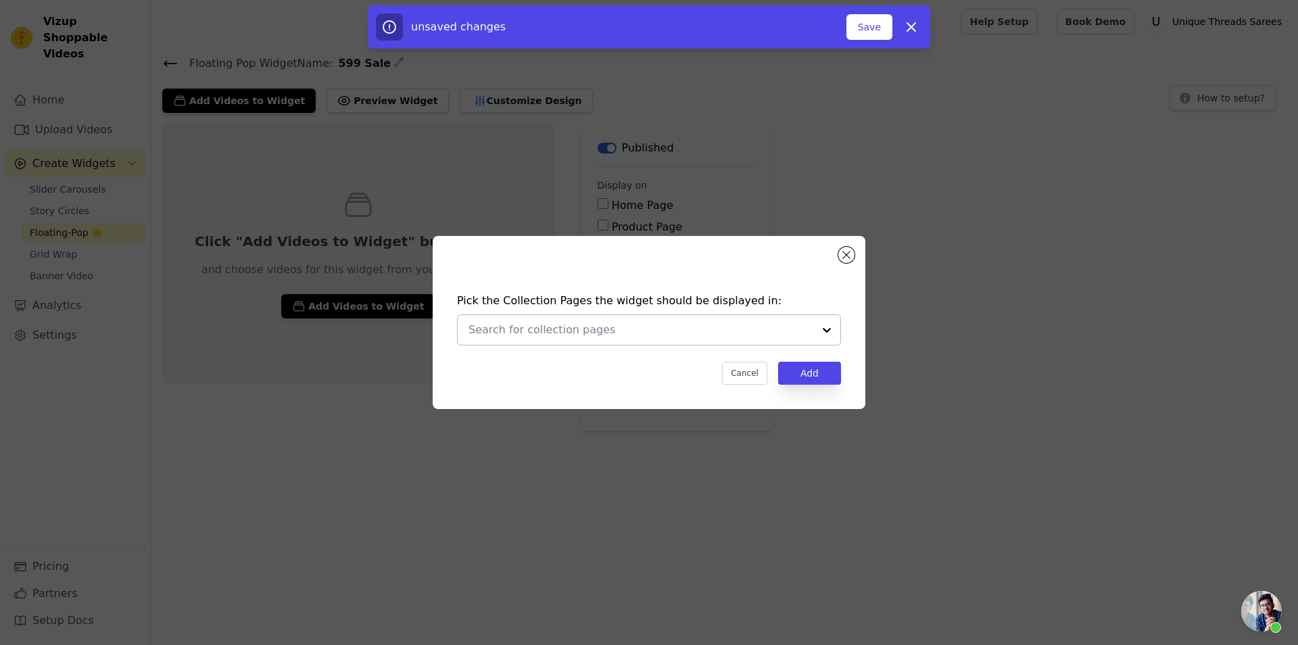
click at [609, 336] on input "text" at bounding box center [641, 330] width 345 height 16
type input "sal"
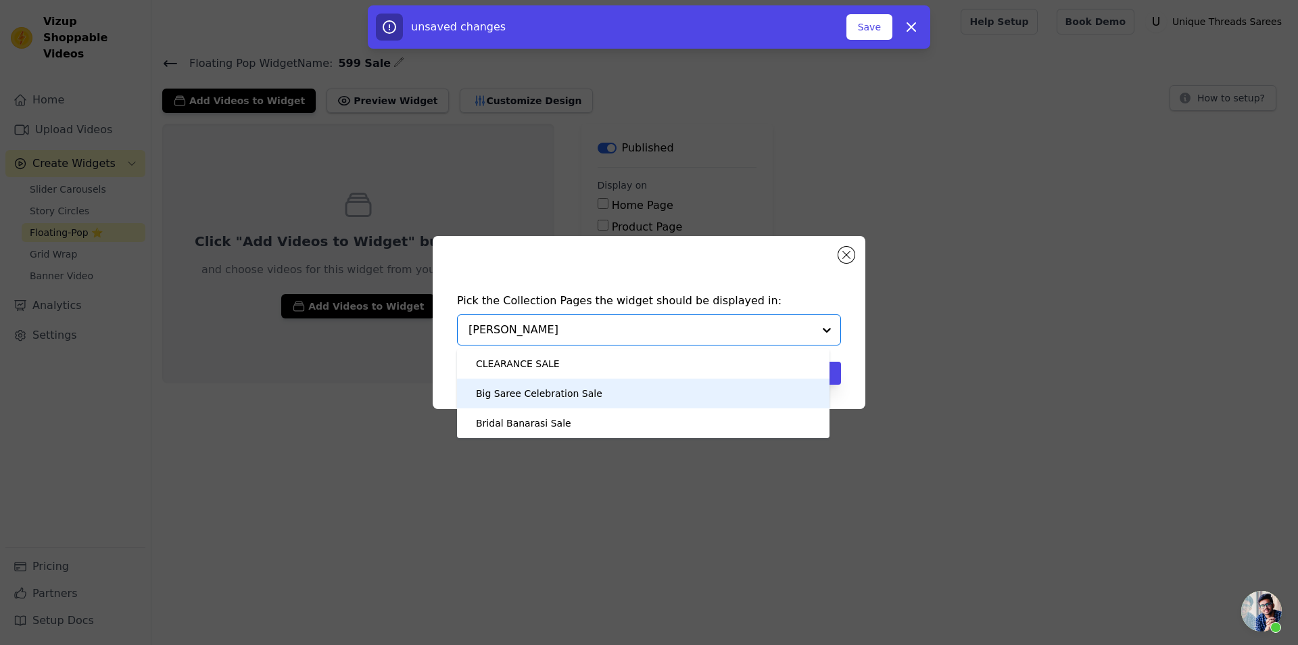
click at [577, 401] on div "Big Saree Celebration Sale" at bounding box center [539, 394] width 126 height 30
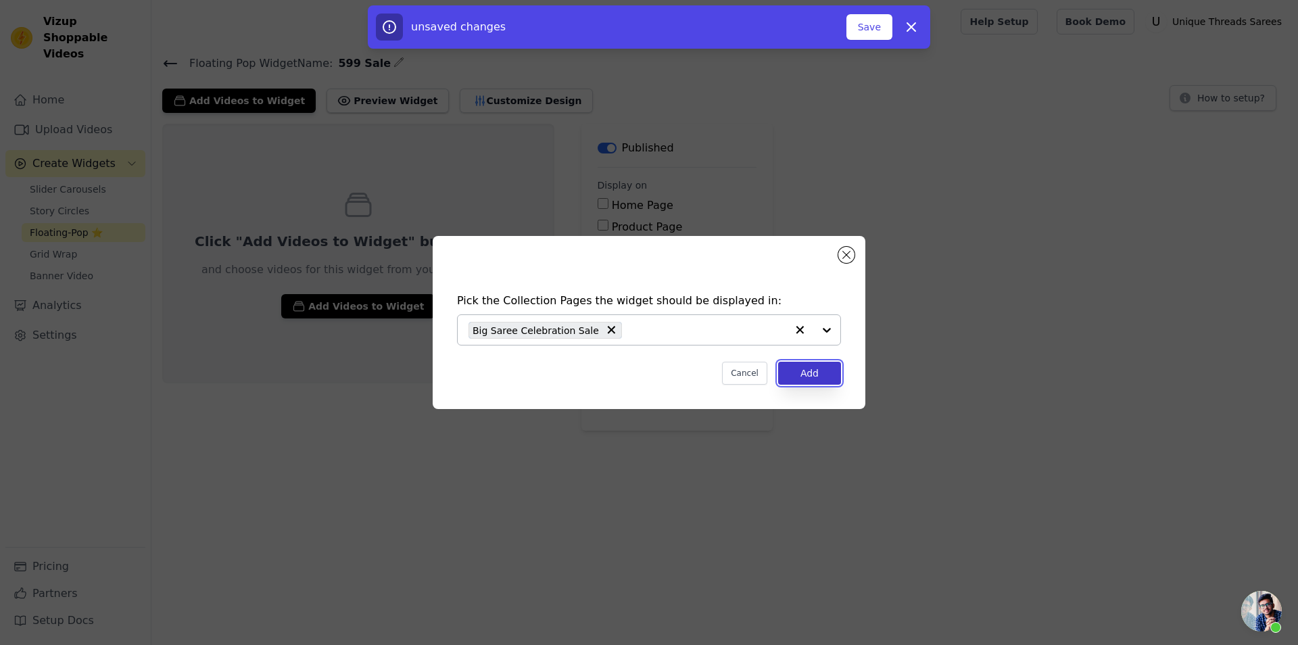
click at [822, 372] on button "Add" at bounding box center [809, 373] width 63 height 23
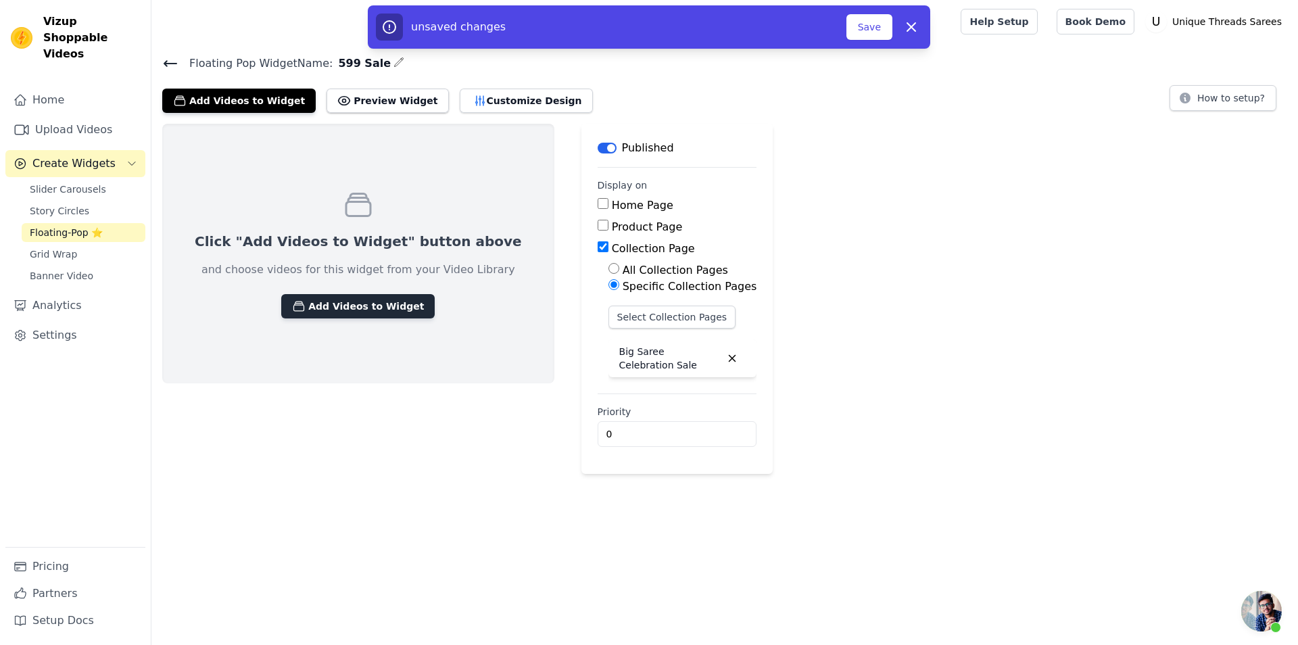
click at [327, 302] on button "Add Videos to Widget" at bounding box center [358, 306] width 154 height 24
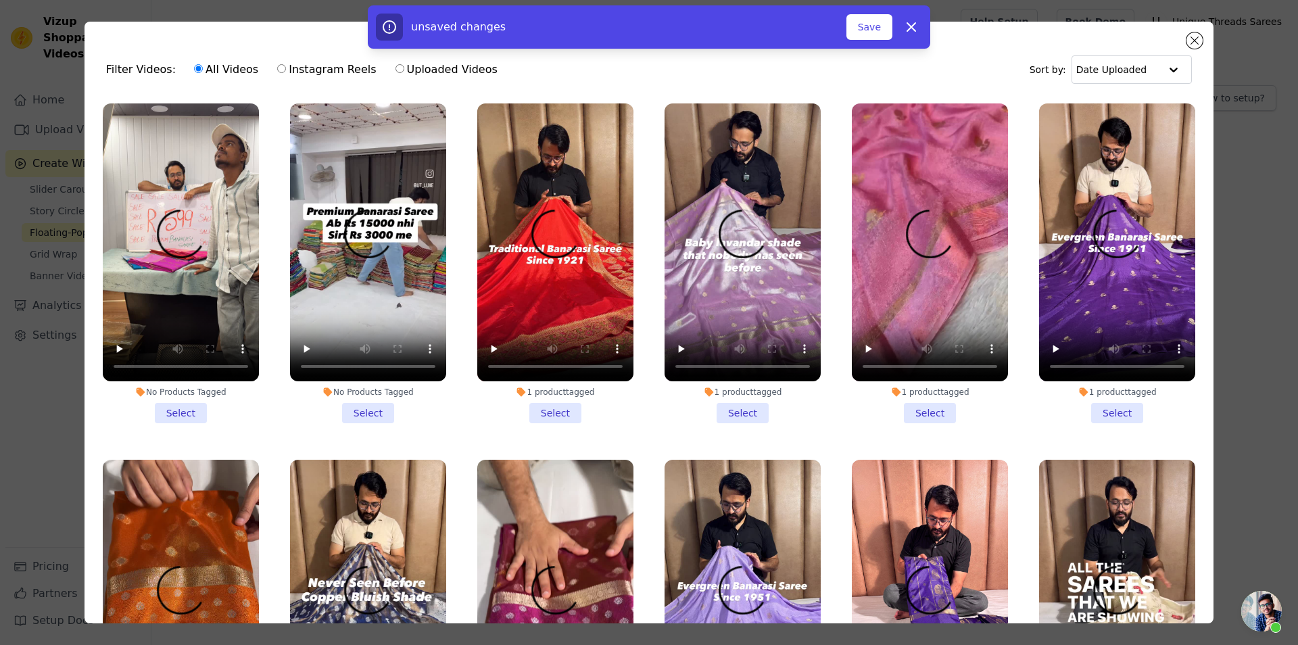
click at [196, 405] on li "No Products Tagged Select" at bounding box center [181, 263] width 156 height 320
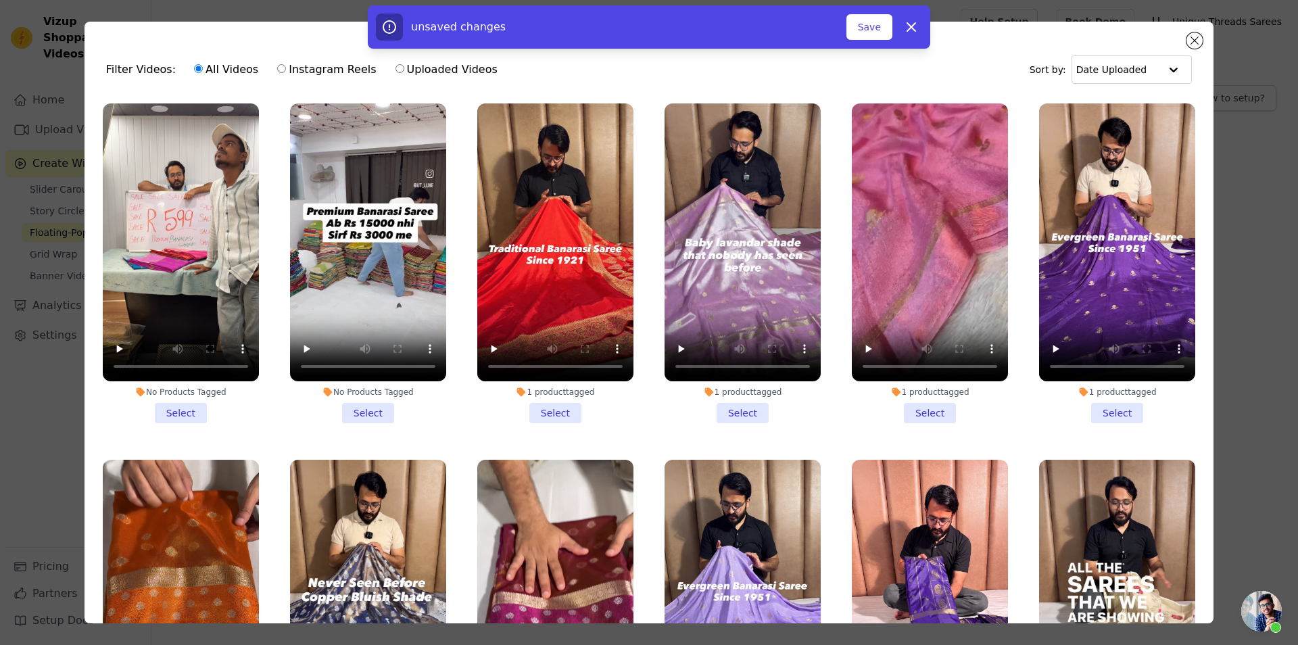
click at [0, 0] on input "No Products Tagged Select" at bounding box center [0, 0] width 0 height 0
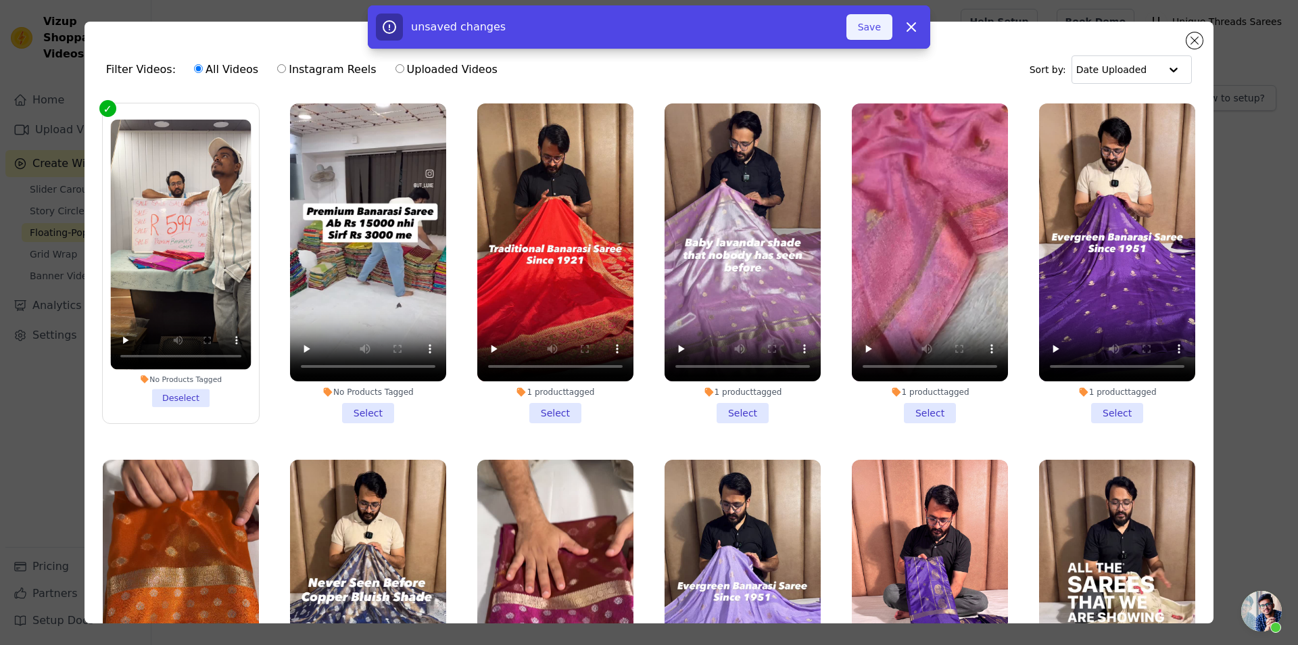
click at [870, 26] on button "Save" at bounding box center [870, 27] width 46 height 26
click at [868, 30] on button "Save" at bounding box center [870, 27] width 46 height 26
click at [885, 23] on button "Save" at bounding box center [870, 27] width 46 height 26
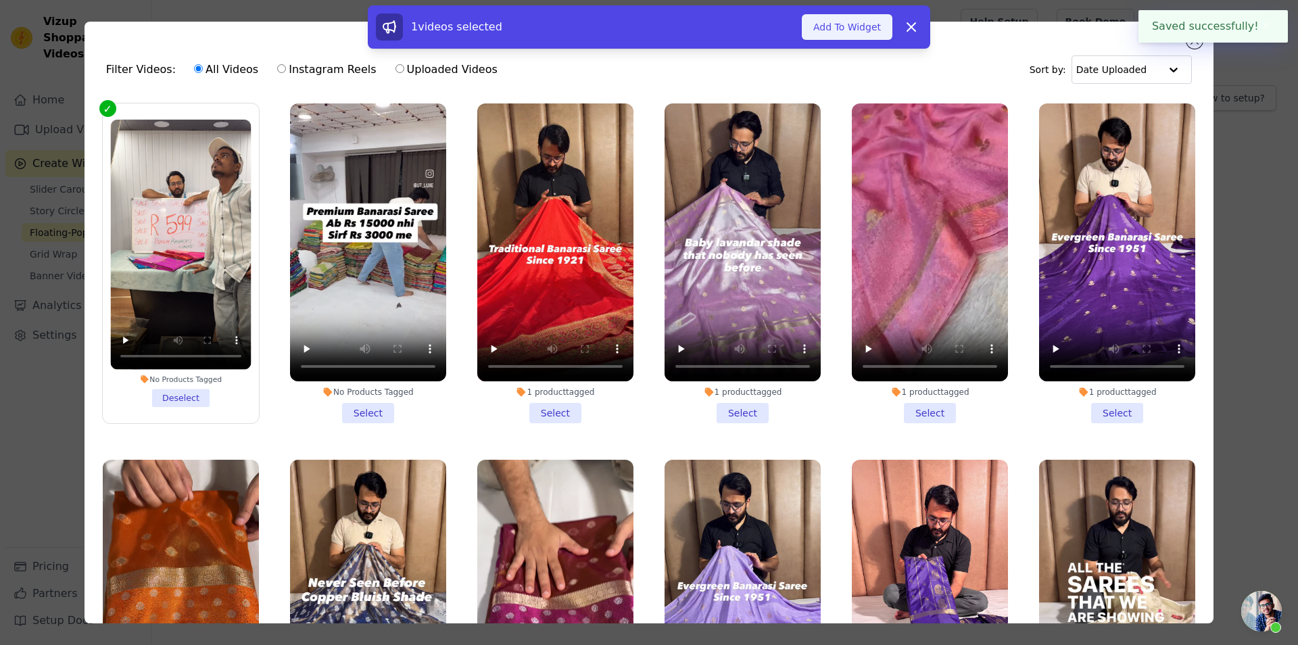
click at [848, 24] on button "Add To Widget" at bounding box center [847, 27] width 91 height 26
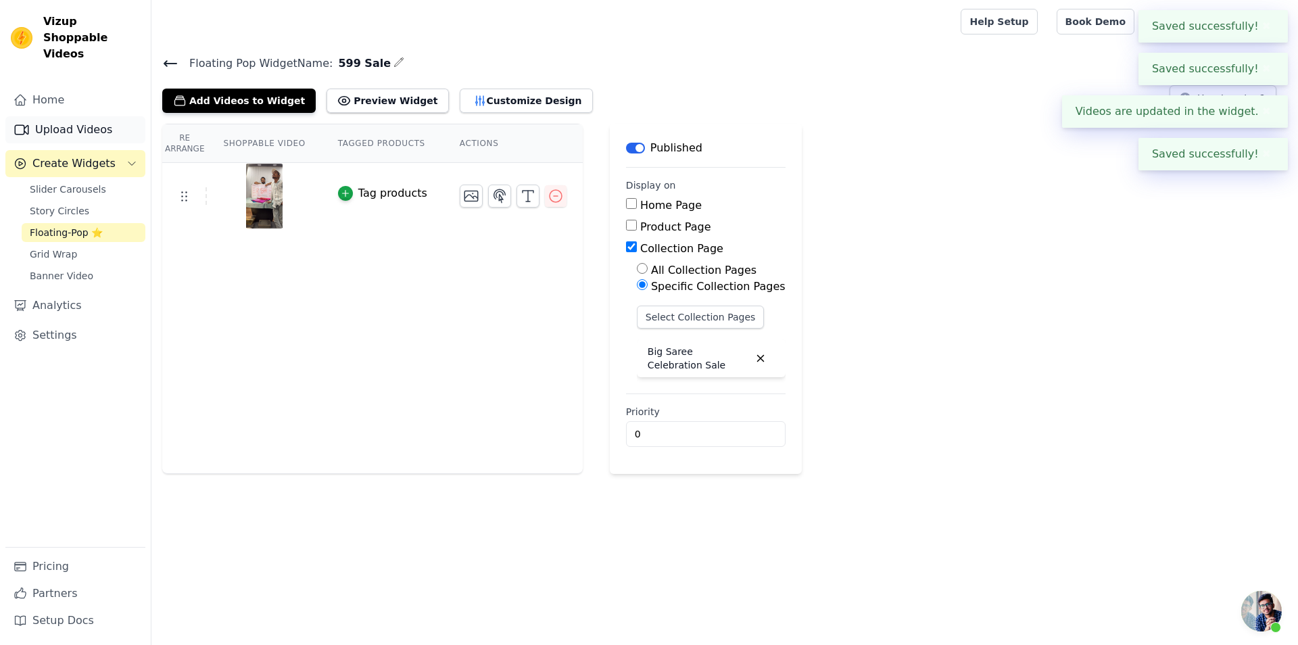
click at [65, 116] on link "Upload Videos" at bounding box center [75, 129] width 140 height 27
